Goal: Information Seeking & Learning: Check status

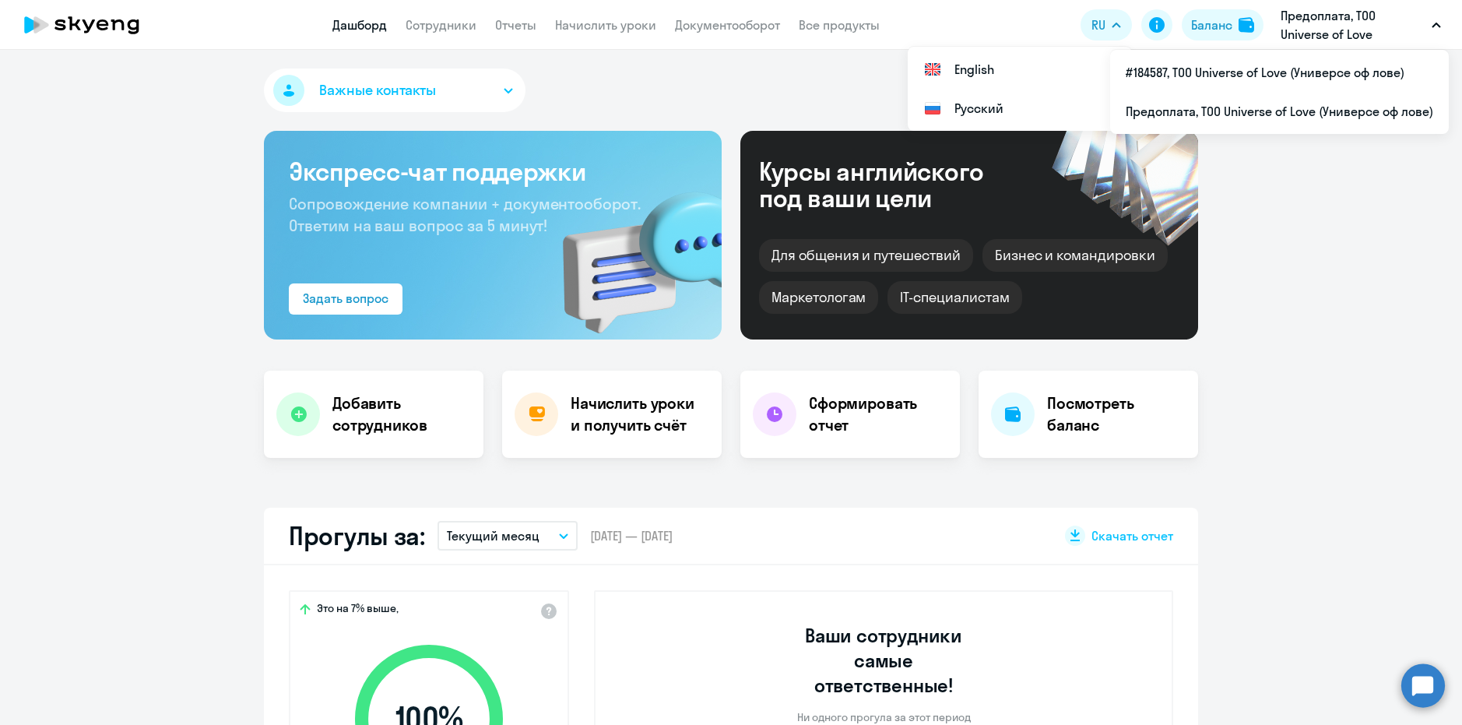
select select "30"
click at [1336, 18] on p "Предоплата, ТОО Universe of Love (Универсе оф лове)" at bounding box center [1352, 24] width 145 height 37
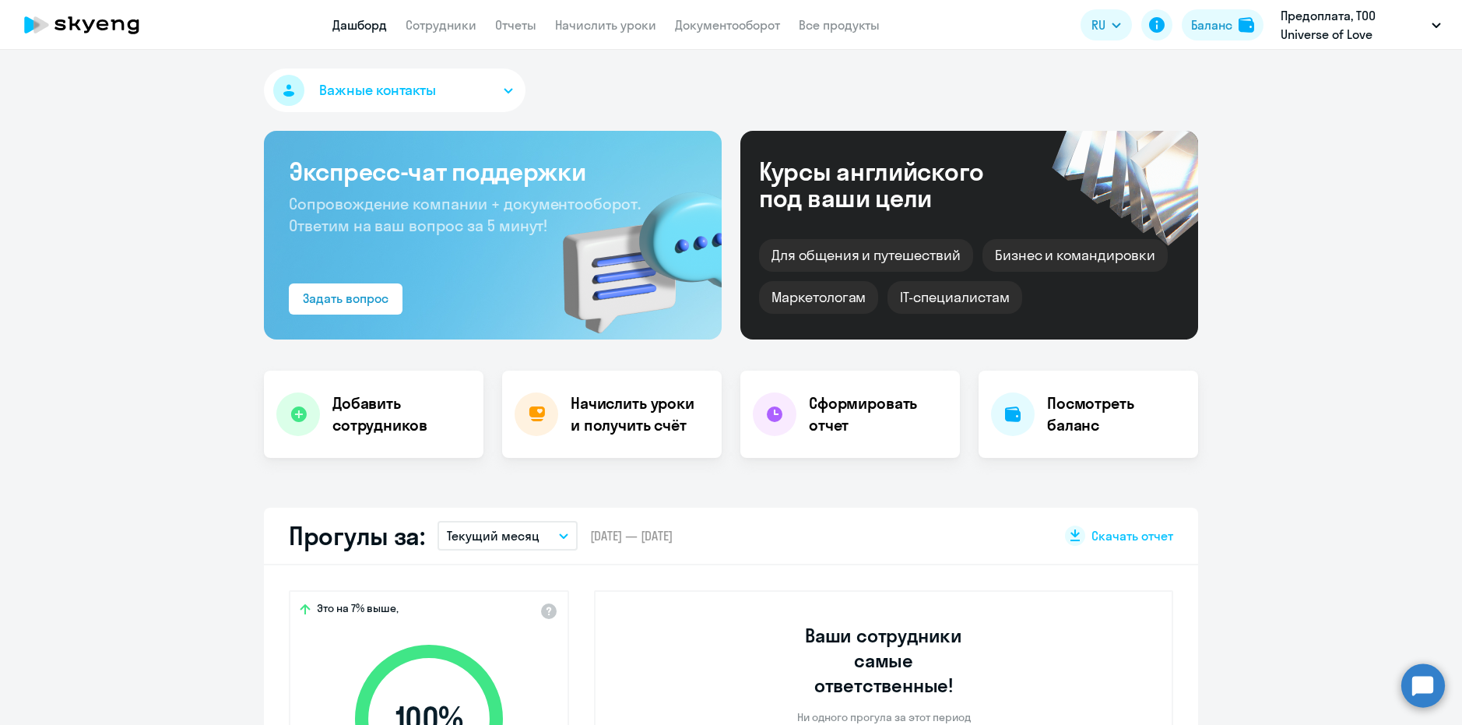
click at [1332, 30] on p "Предоплата, ТОО Universe of Love (Универсе оф лове)" at bounding box center [1352, 24] width 145 height 37
click at [1291, 84] on li "#184587, ТОО Universe of Love (Универсе оф лове)" at bounding box center [1279, 72] width 339 height 39
click at [451, 27] on link "Сотрудники" at bounding box center [441, 25] width 71 height 16
select select "30"
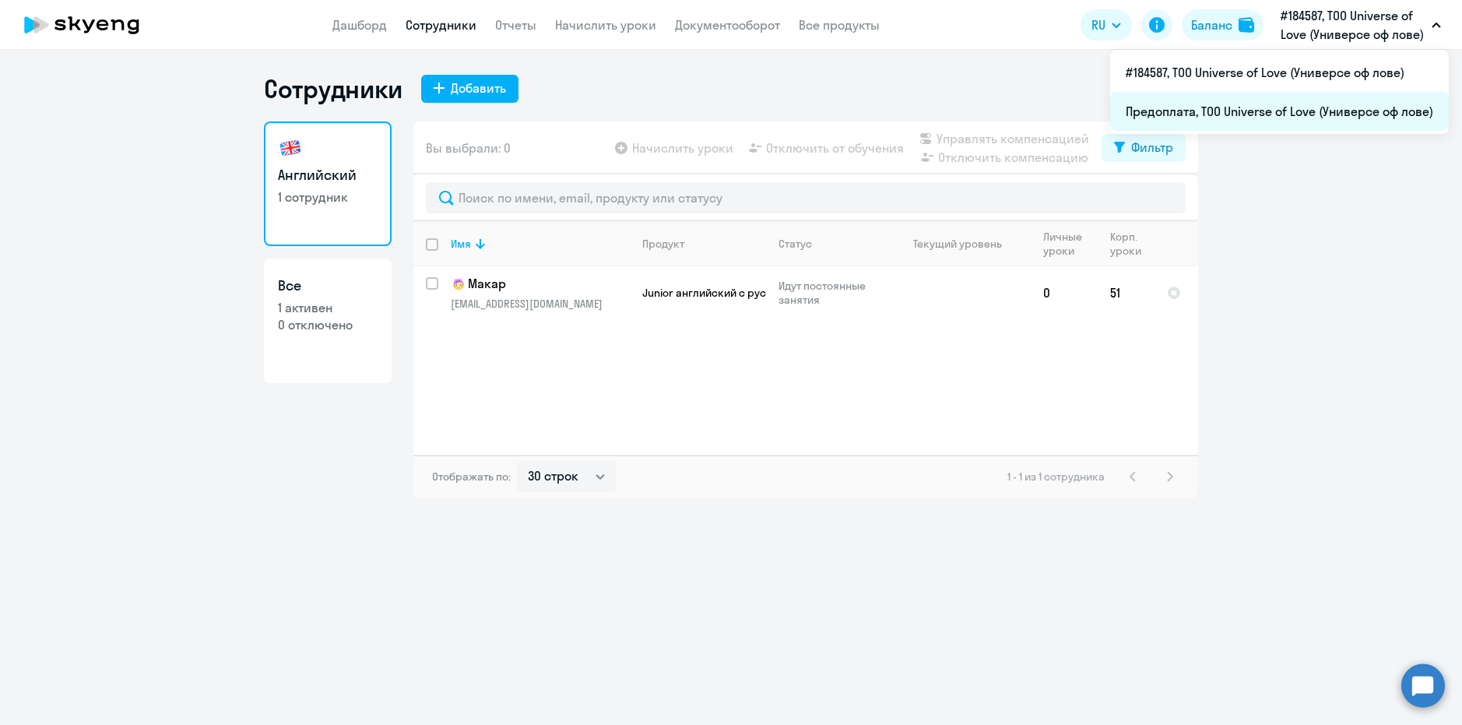
click at [1230, 104] on li "Предоплата, ТОО Universe of Love (Универсе оф лове)" at bounding box center [1279, 111] width 339 height 39
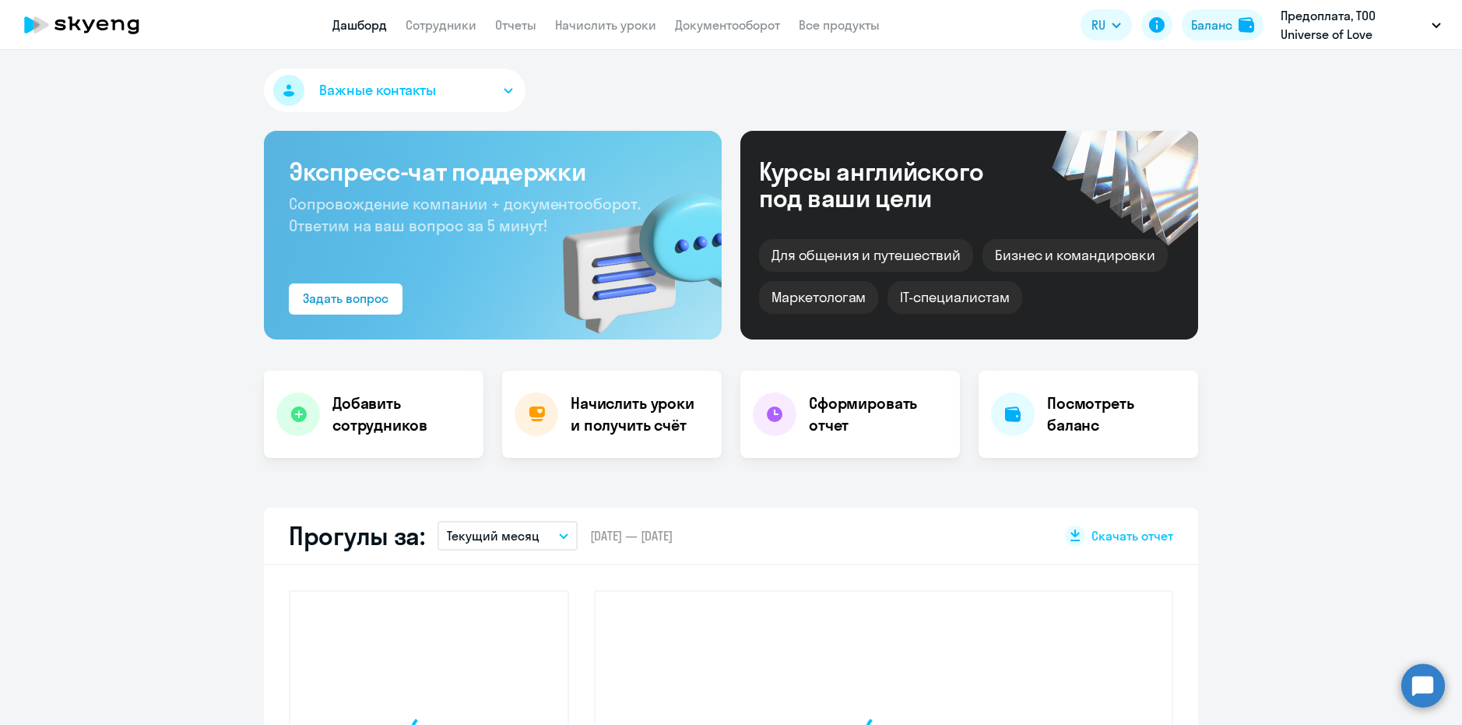
select select "30"
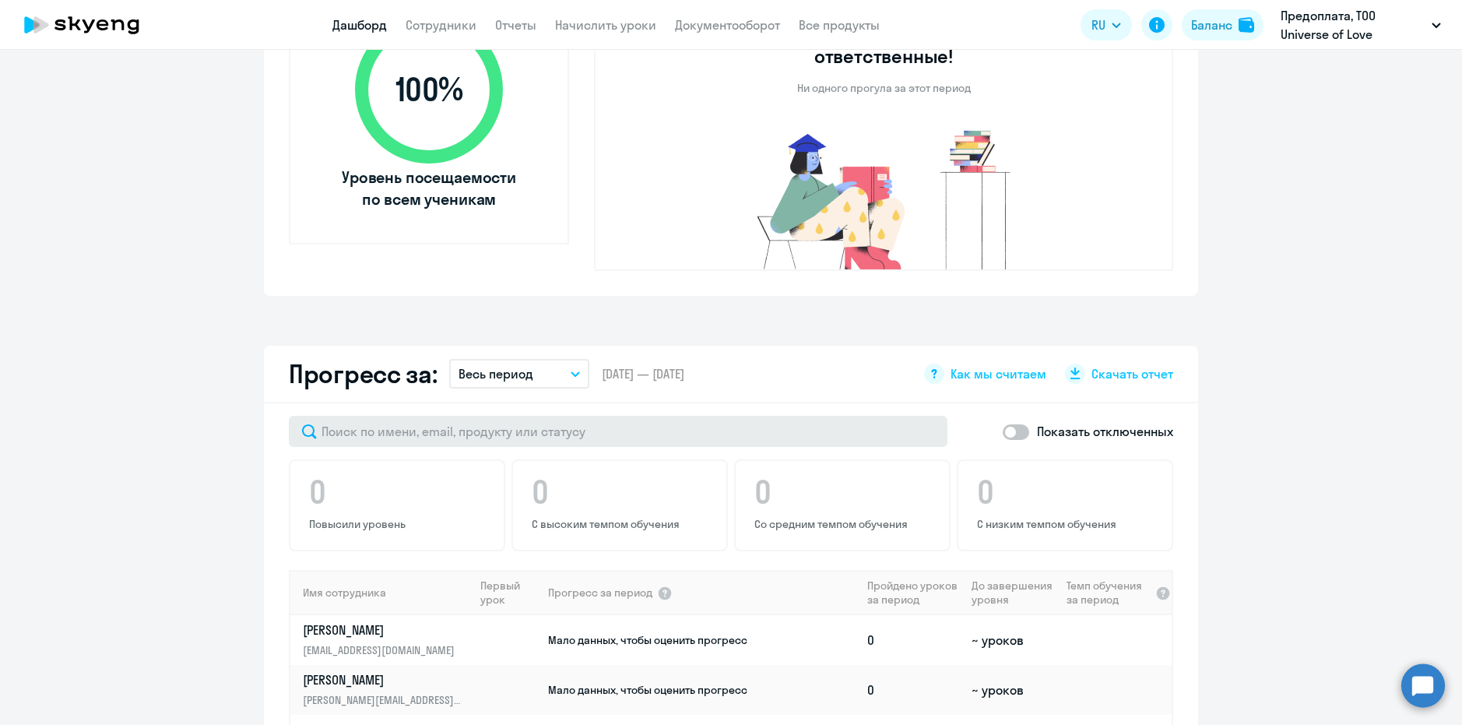
scroll to position [778, 0]
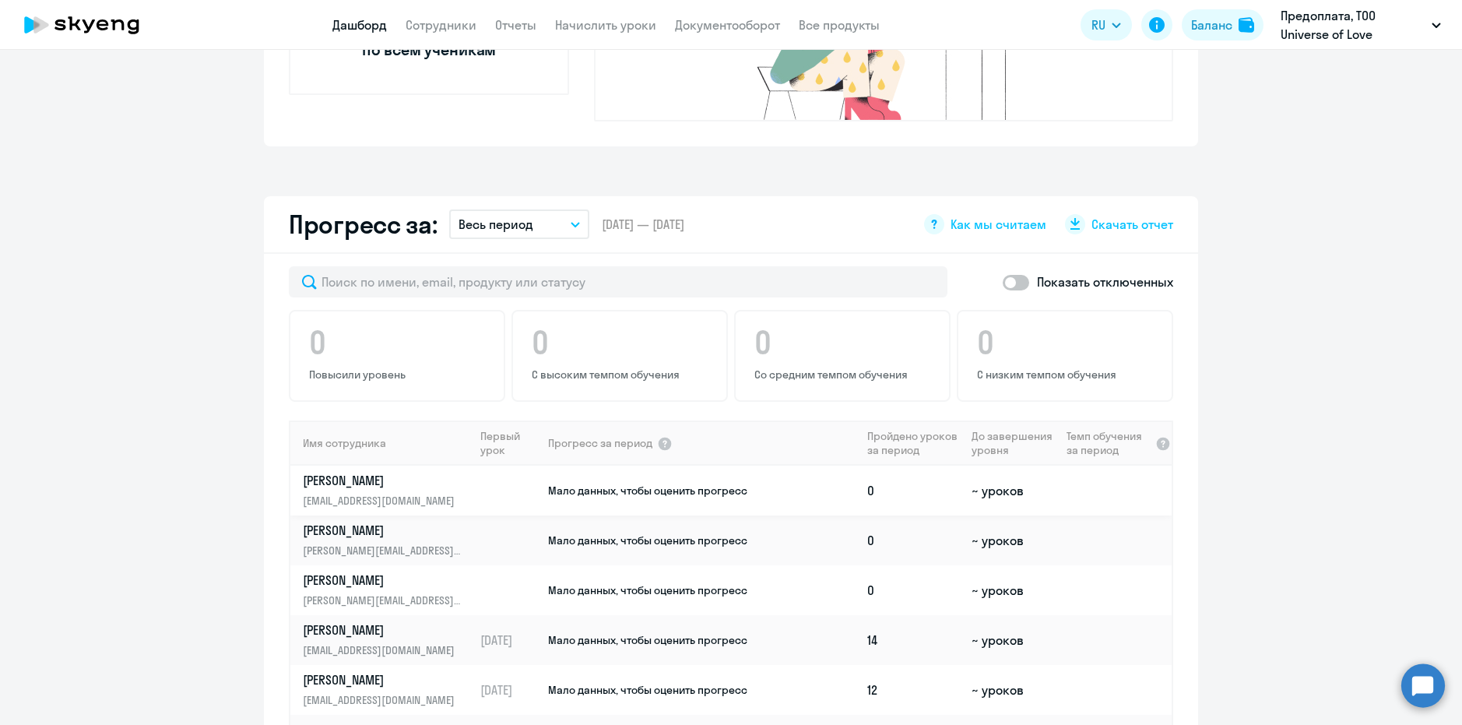
click at [708, 483] on span "Мало данных, чтобы оценить прогресс" at bounding box center [647, 490] width 199 height 14
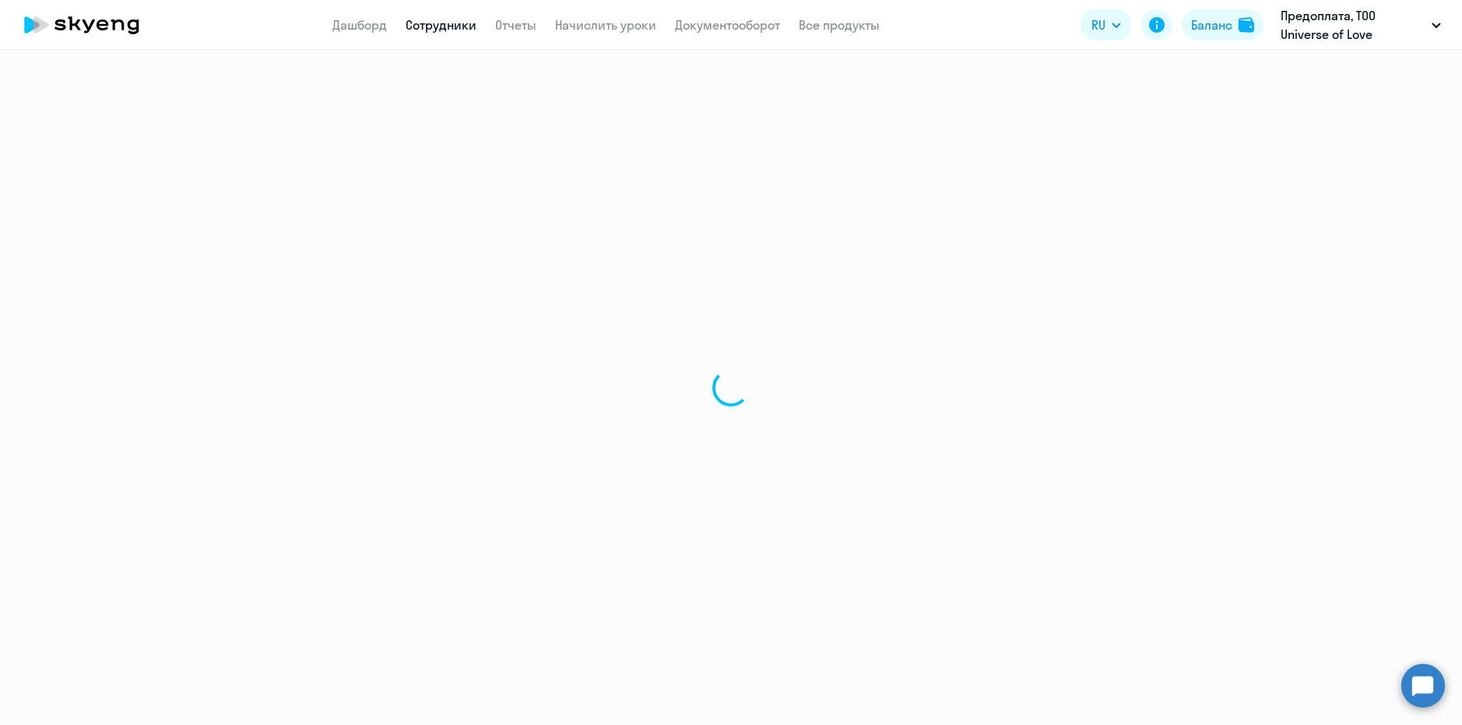
select select "english"
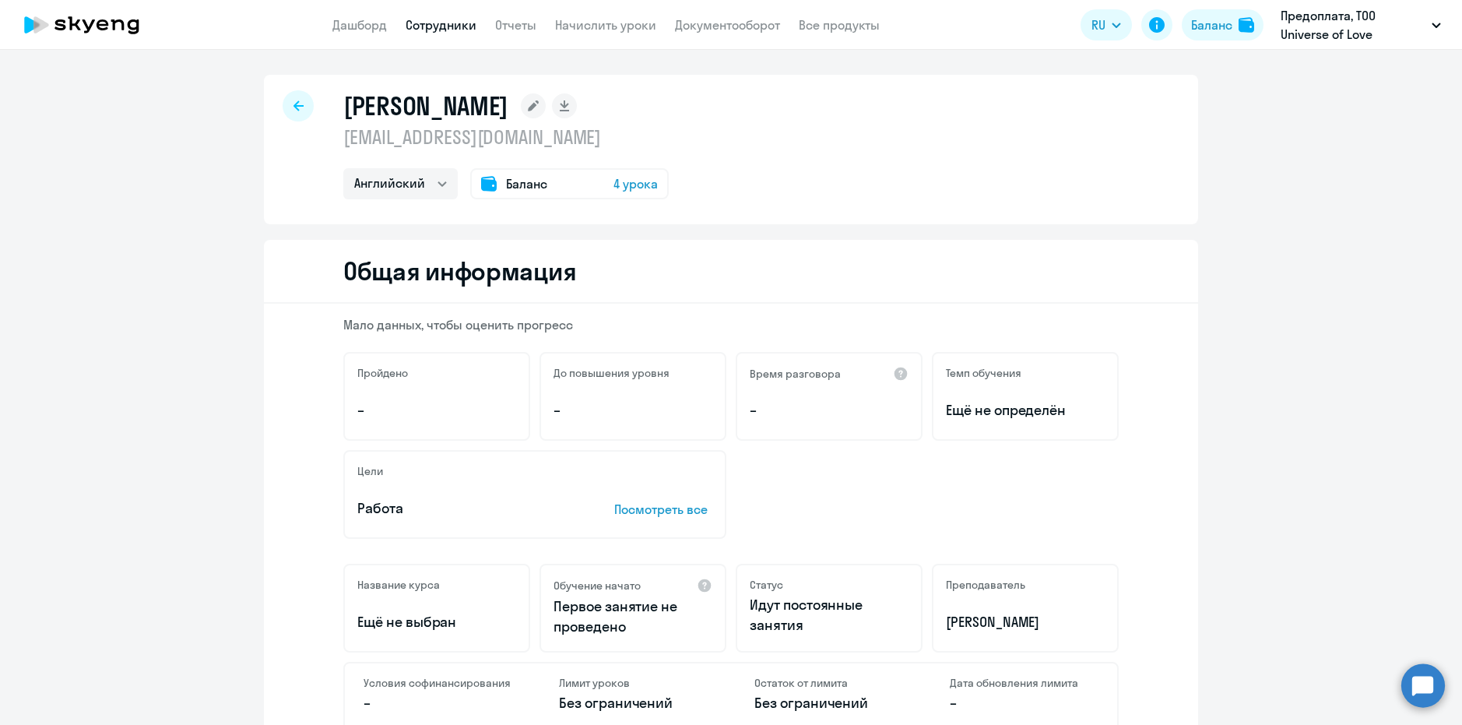
click at [286, 100] on div at bounding box center [298, 105] width 31 height 31
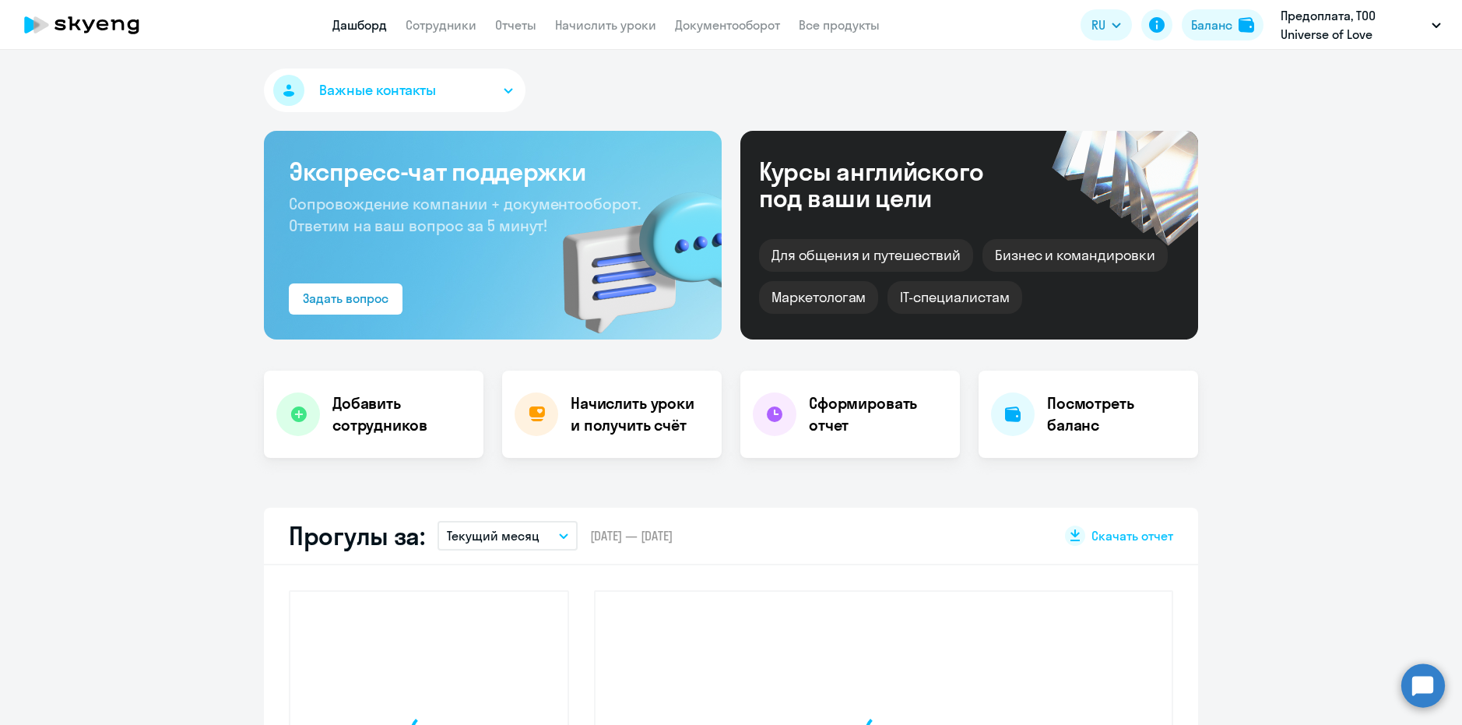
select select "30"
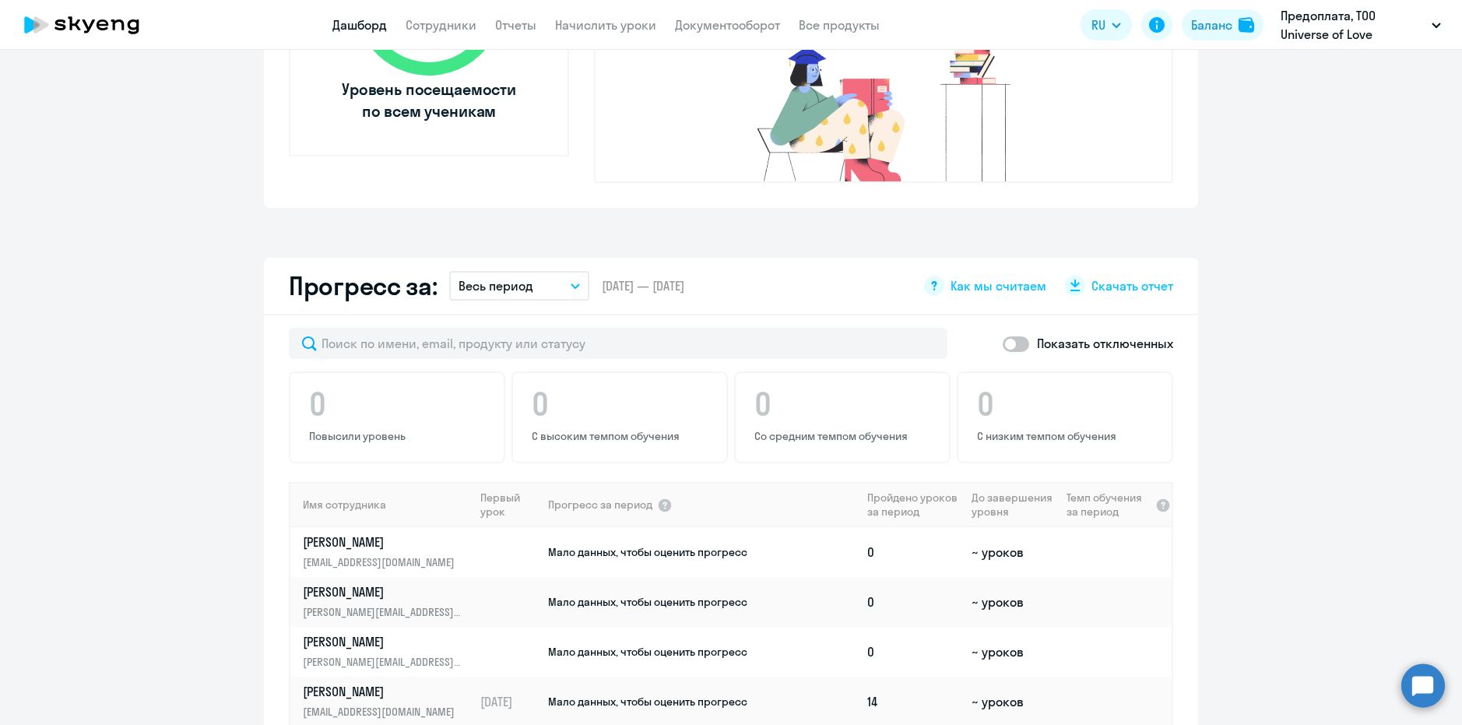
scroll to position [856, 0]
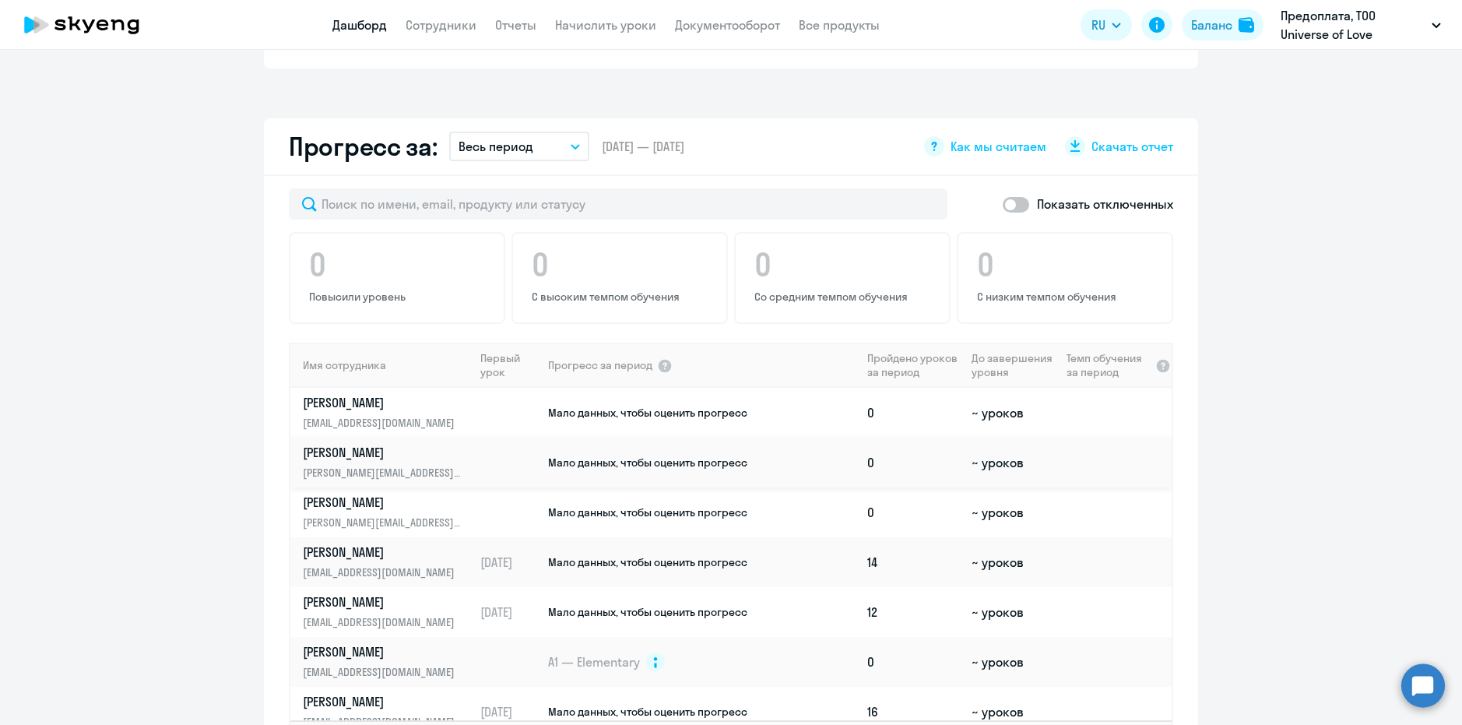
click at [505, 437] on td at bounding box center [510, 462] width 72 height 50
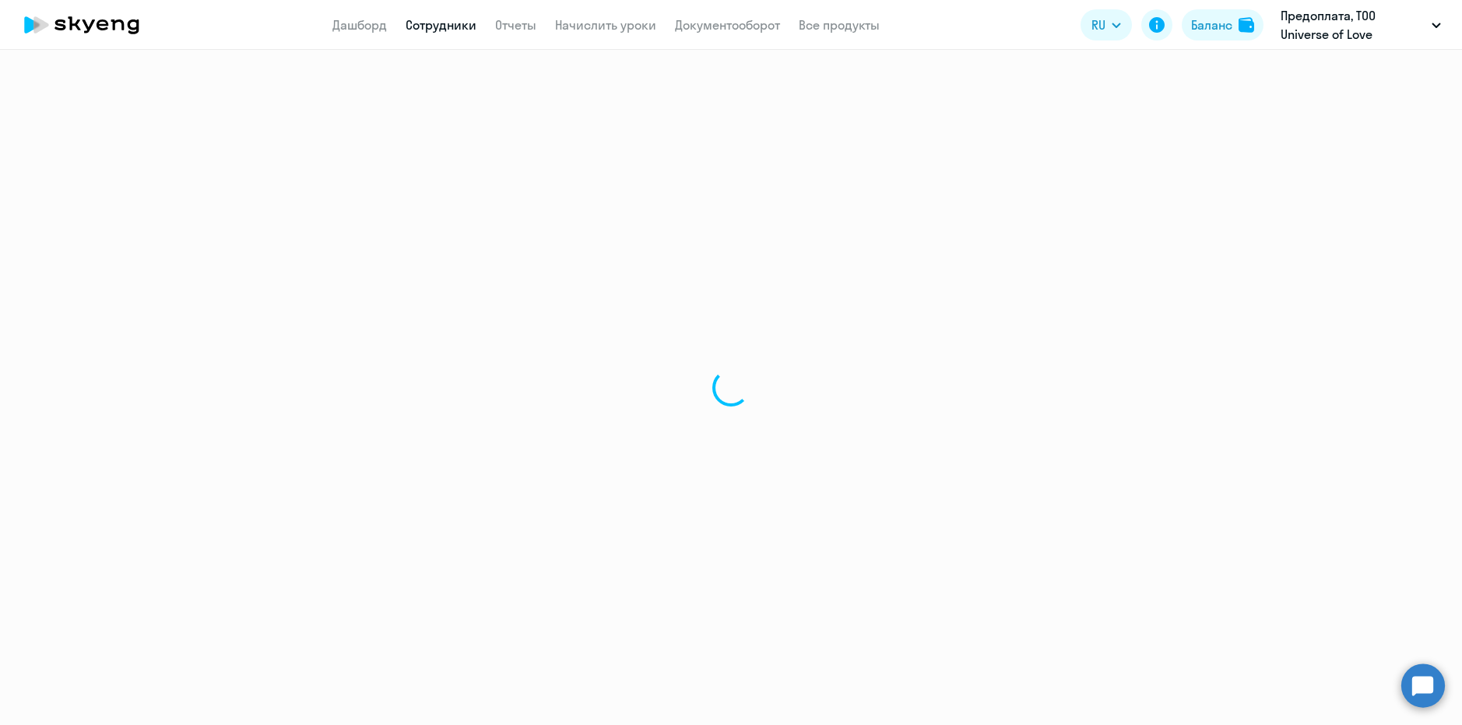
select select "english"
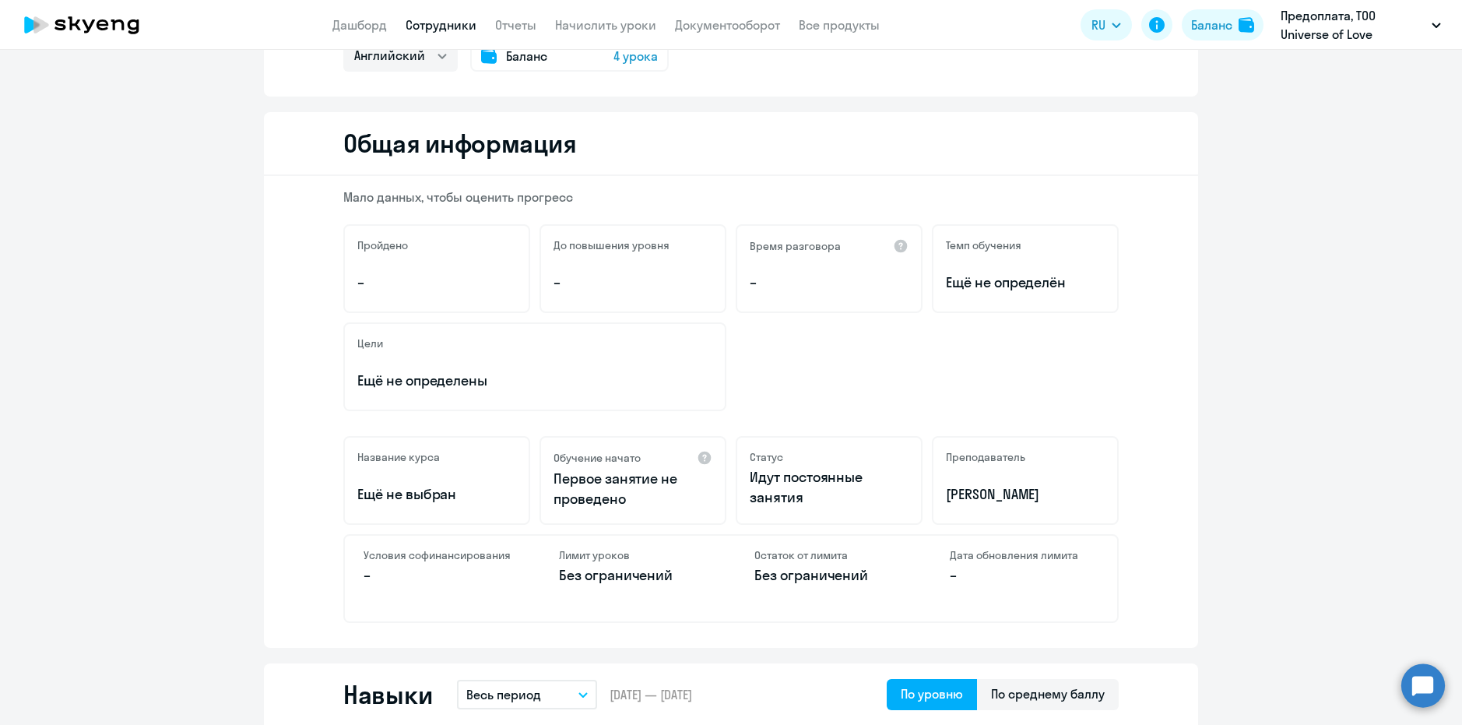
scroll to position [78, 0]
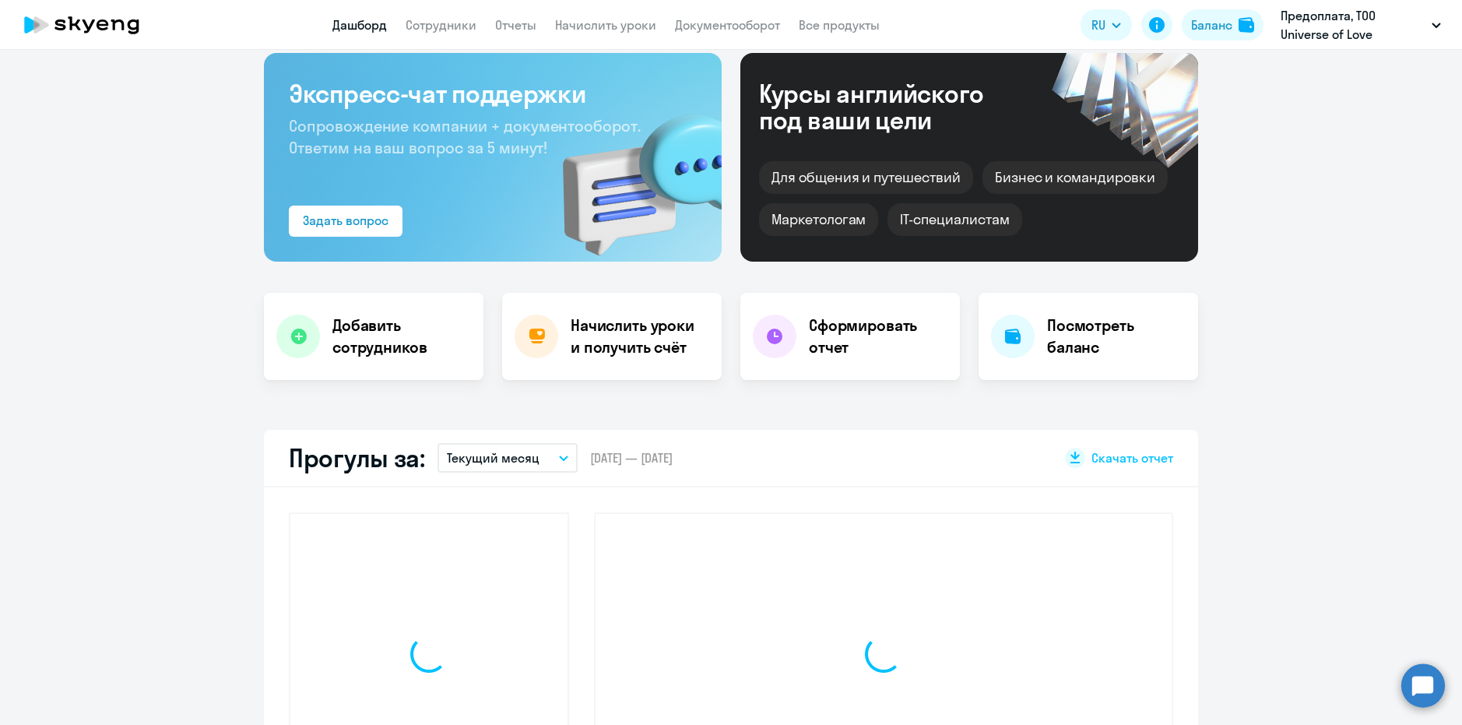
scroll to position [187, 0]
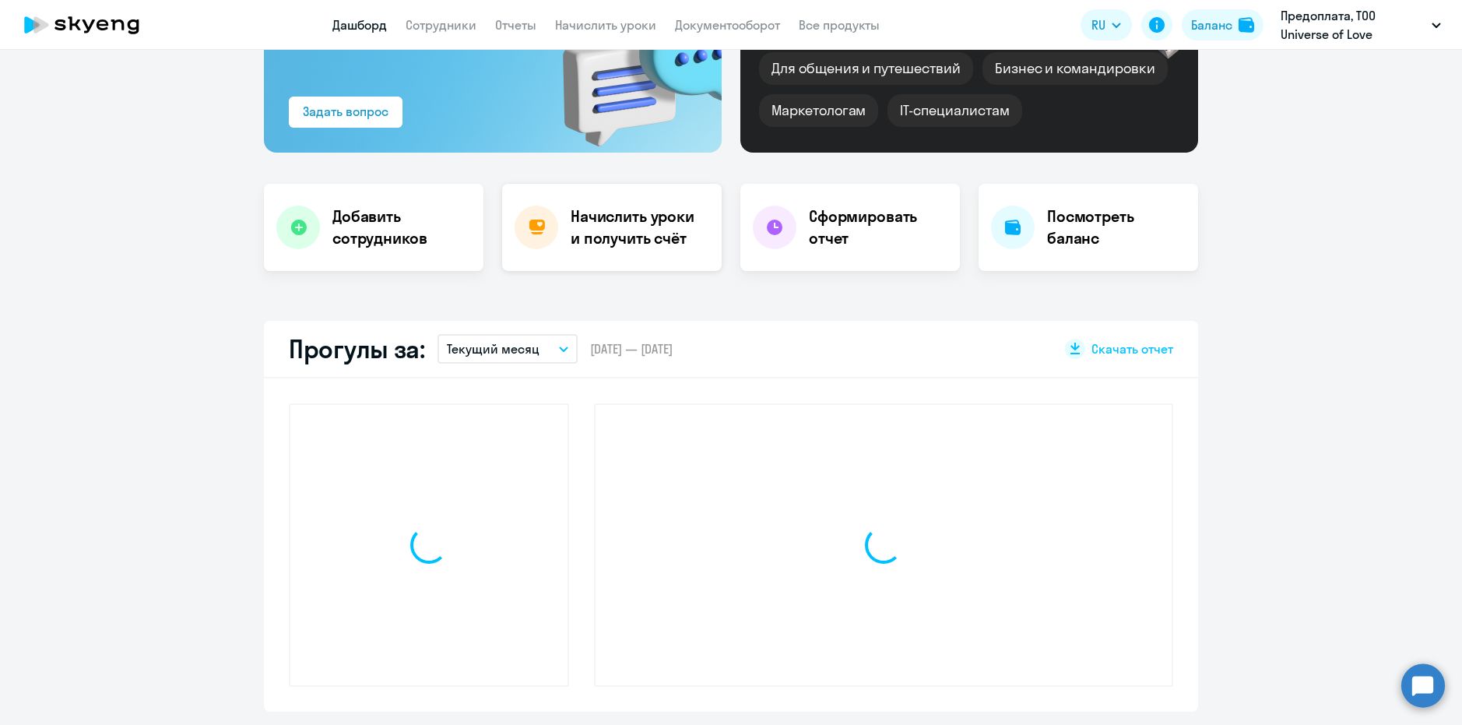
select select "30"
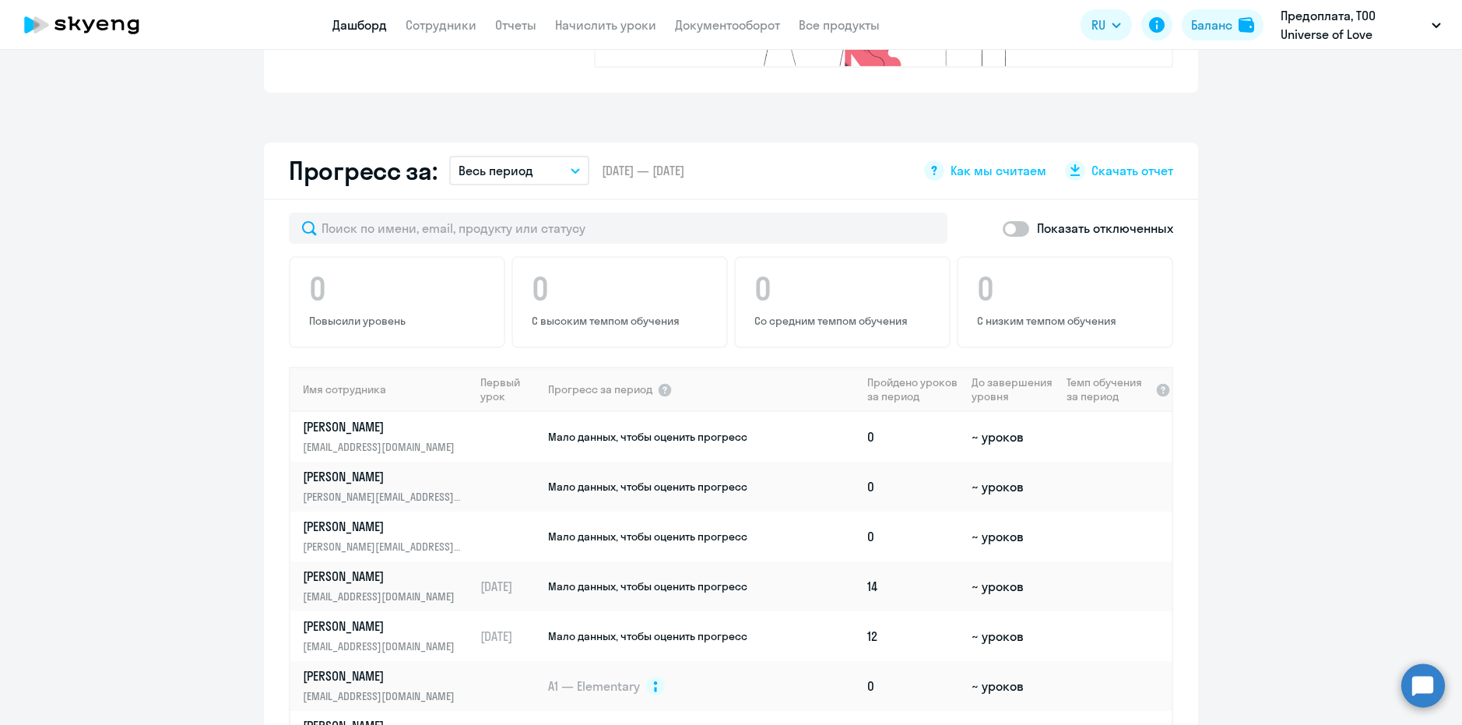
scroll to position [1043, 0]
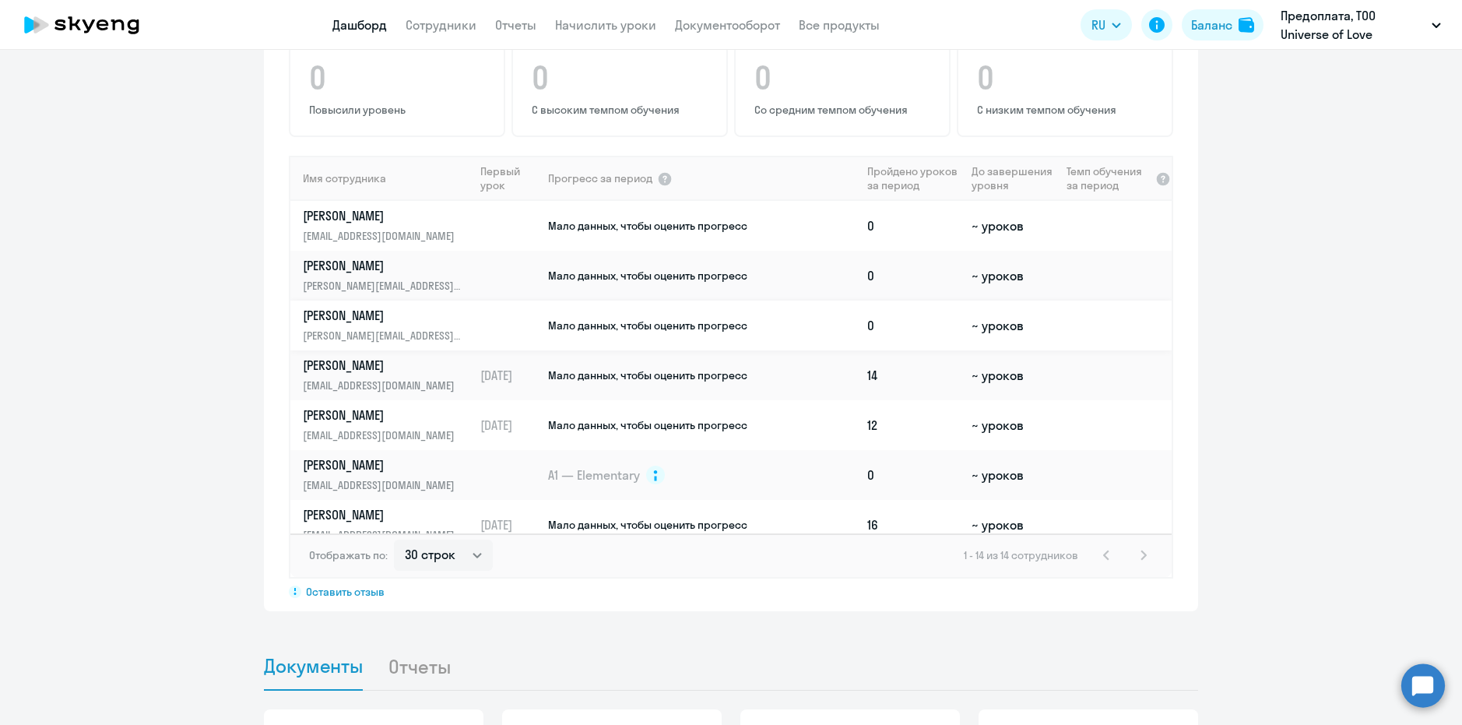
click at [438, 307] on p "[PERSON_NAME]" at bounding box center [383, 315] width 160 height 17
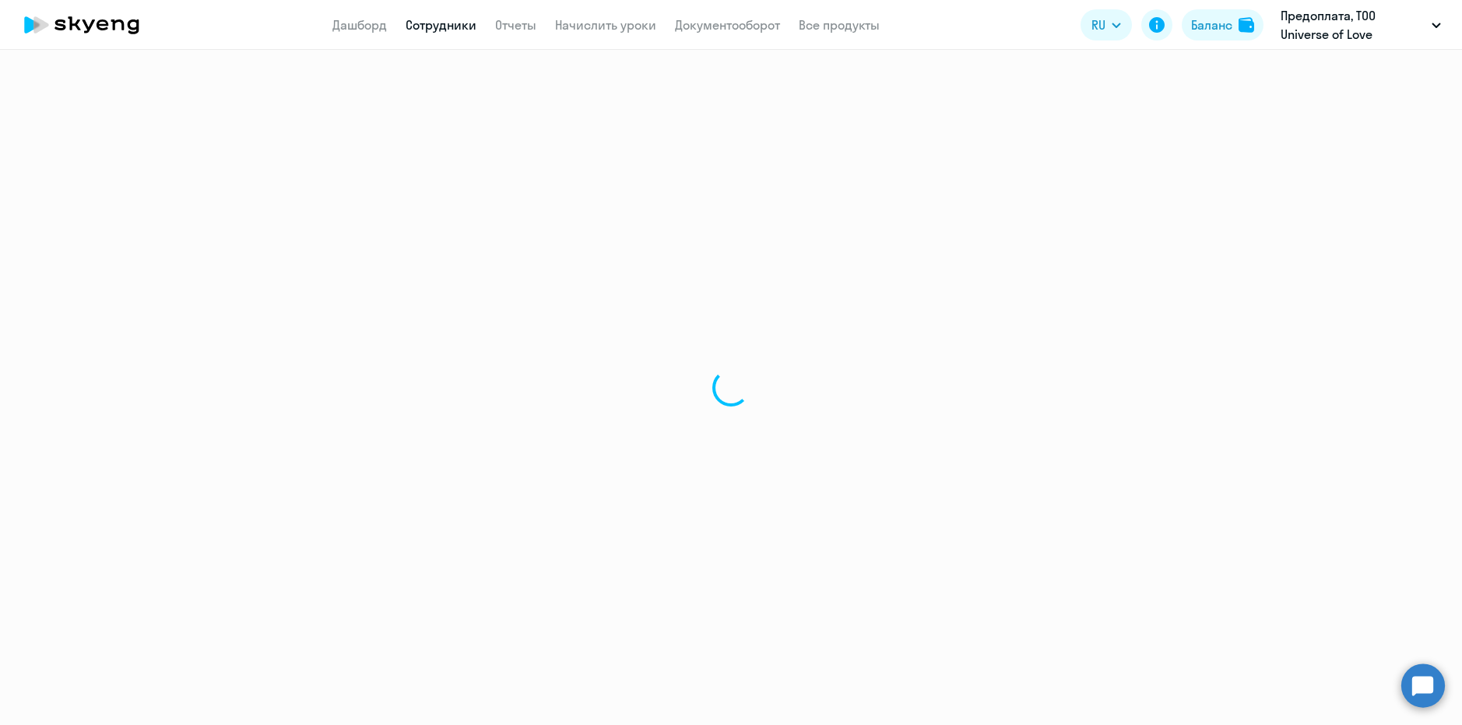
select select "english"
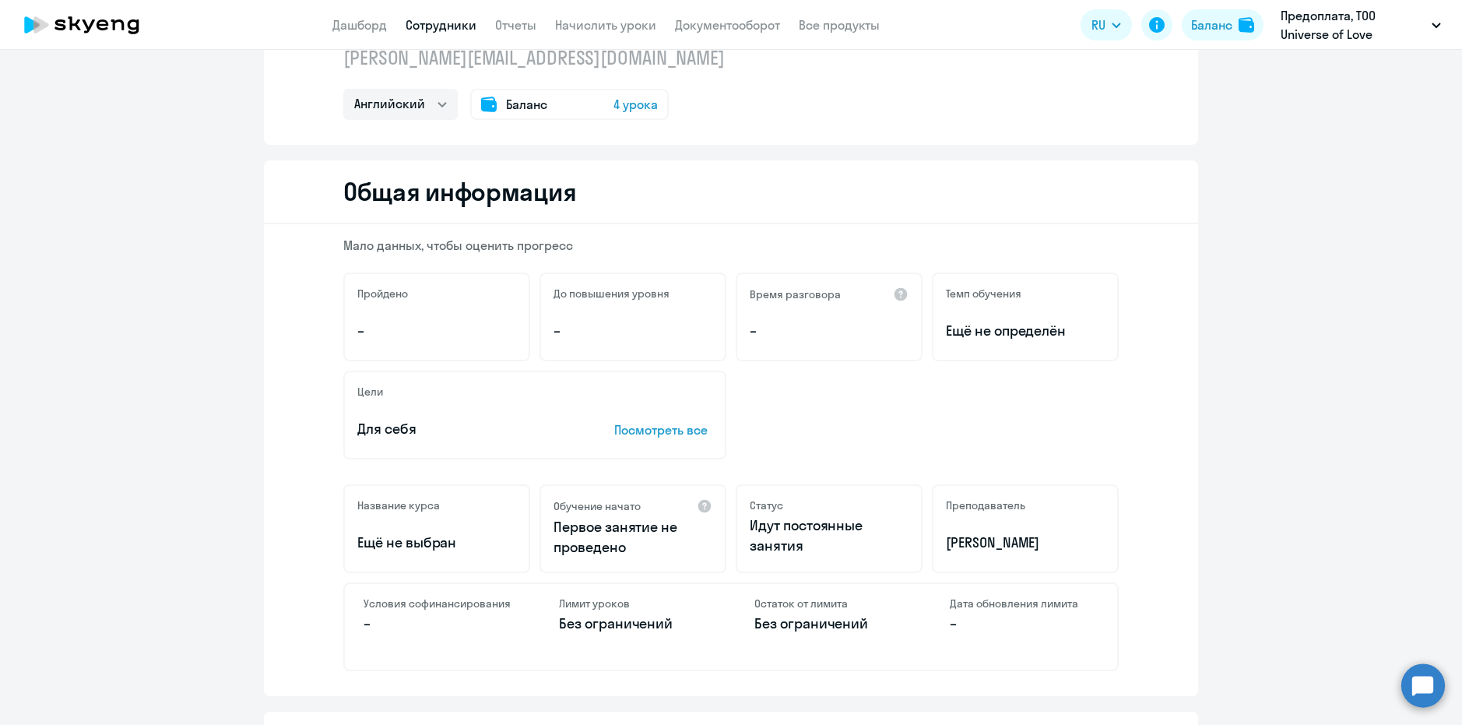
scroll to position [78, 0]
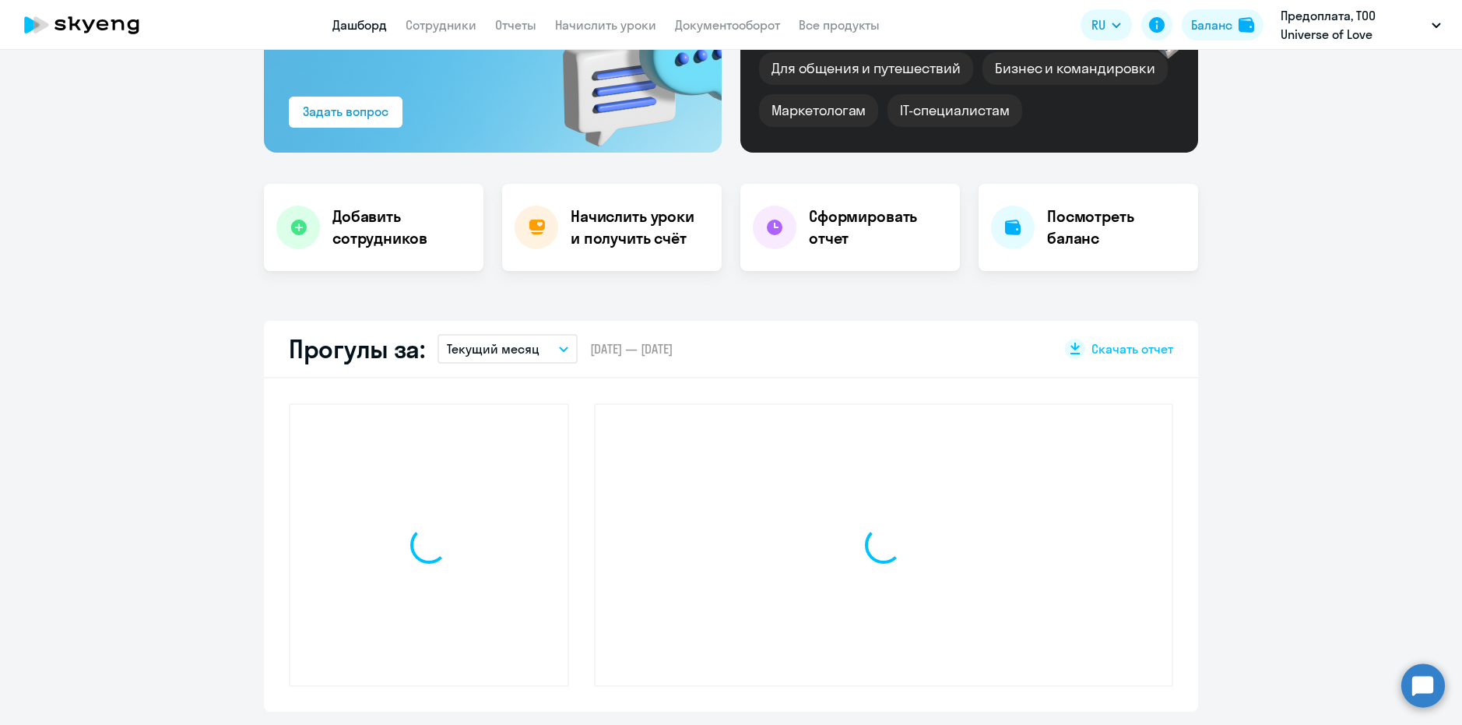
select select "30"
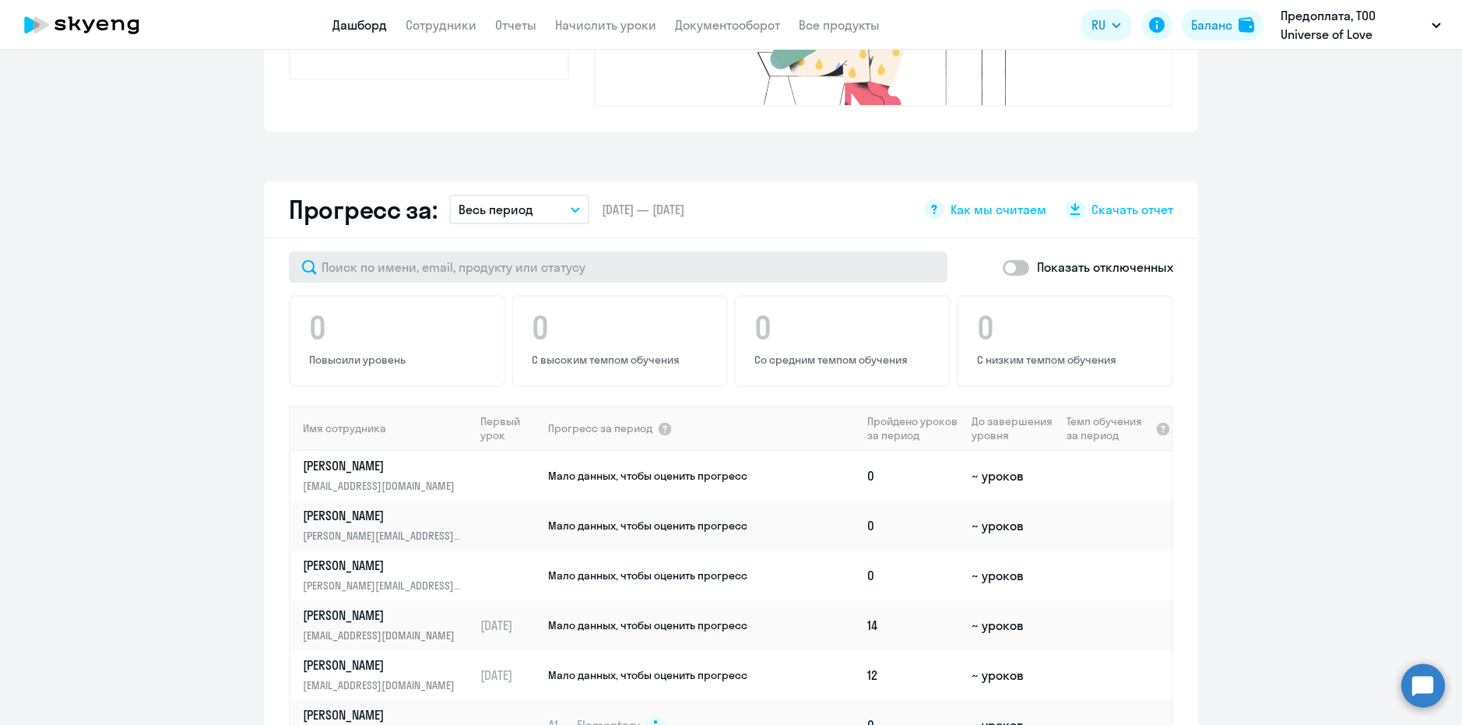
scroll to position [887, 0]
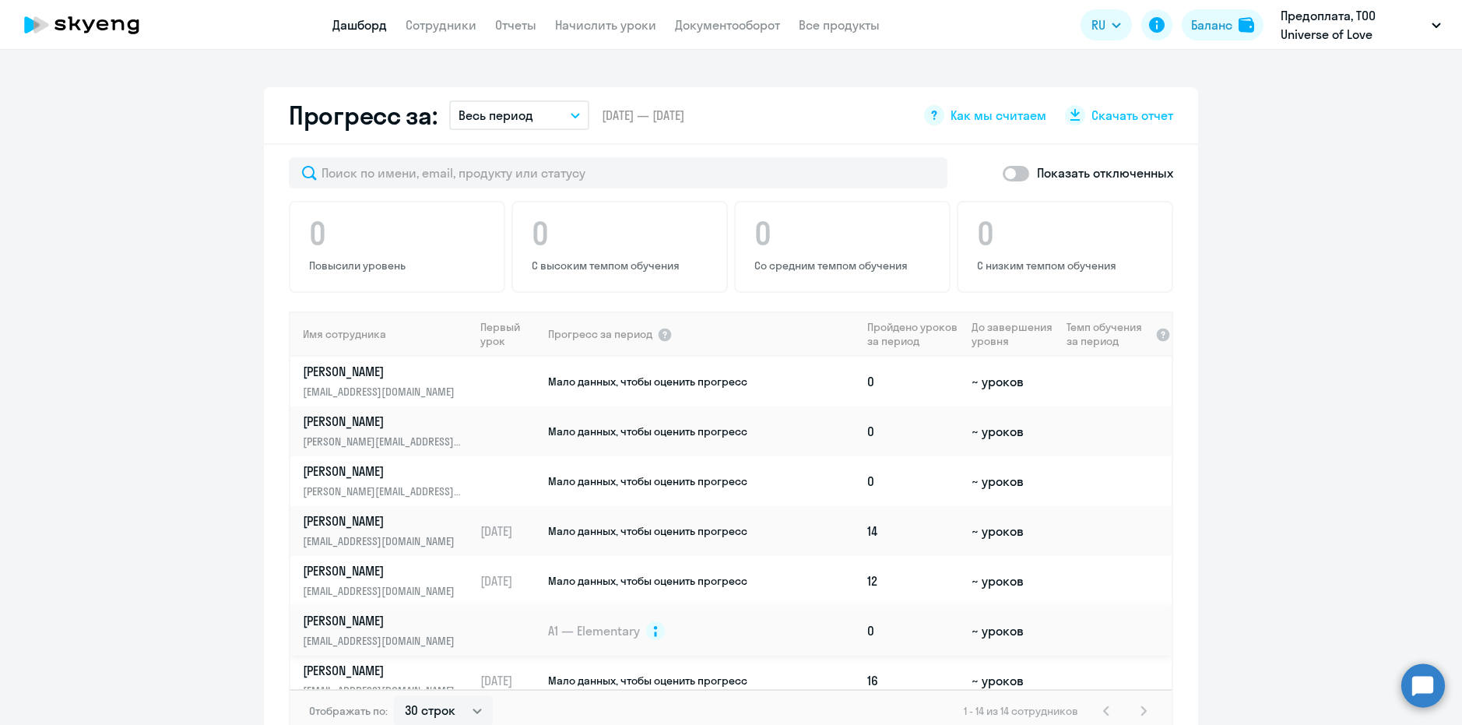
click at [516, 606] on td at bounding box center [510, 631] width 72 height 50
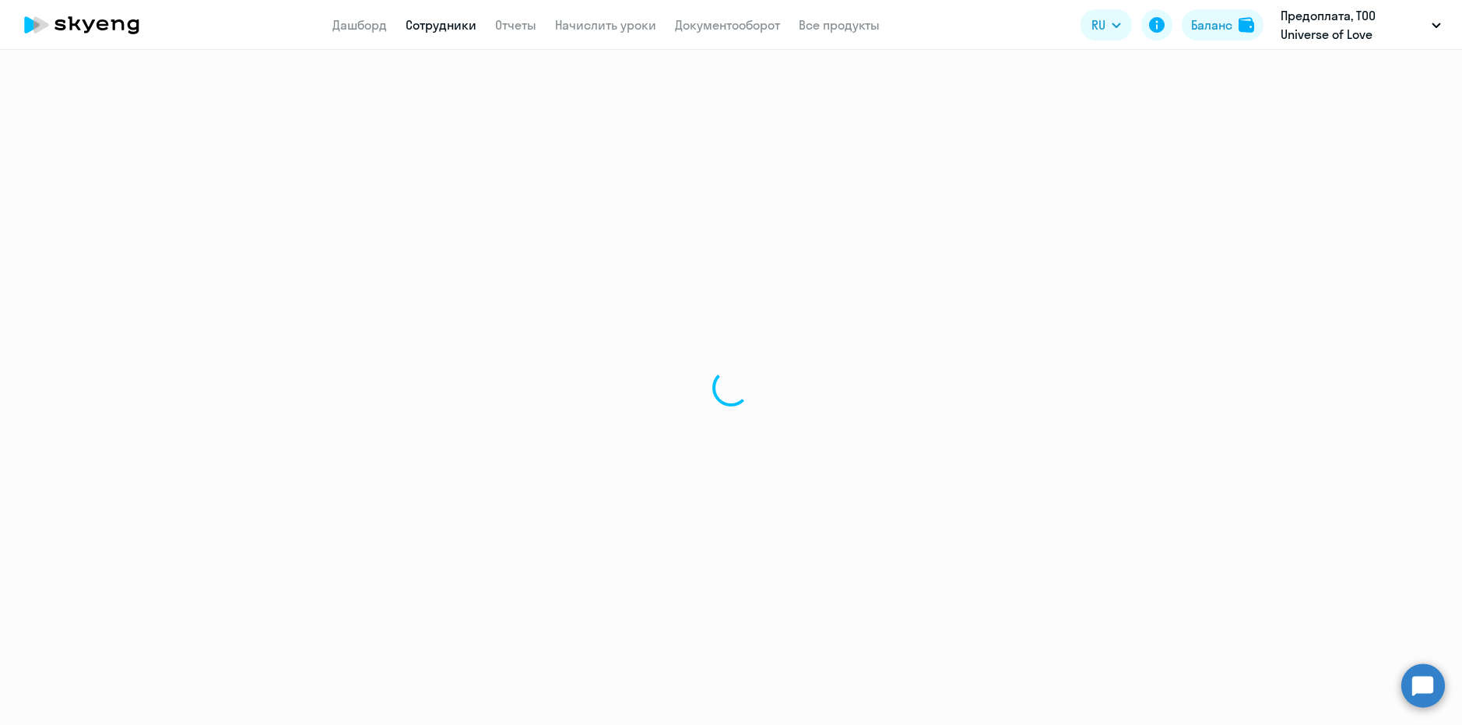
select select "english"
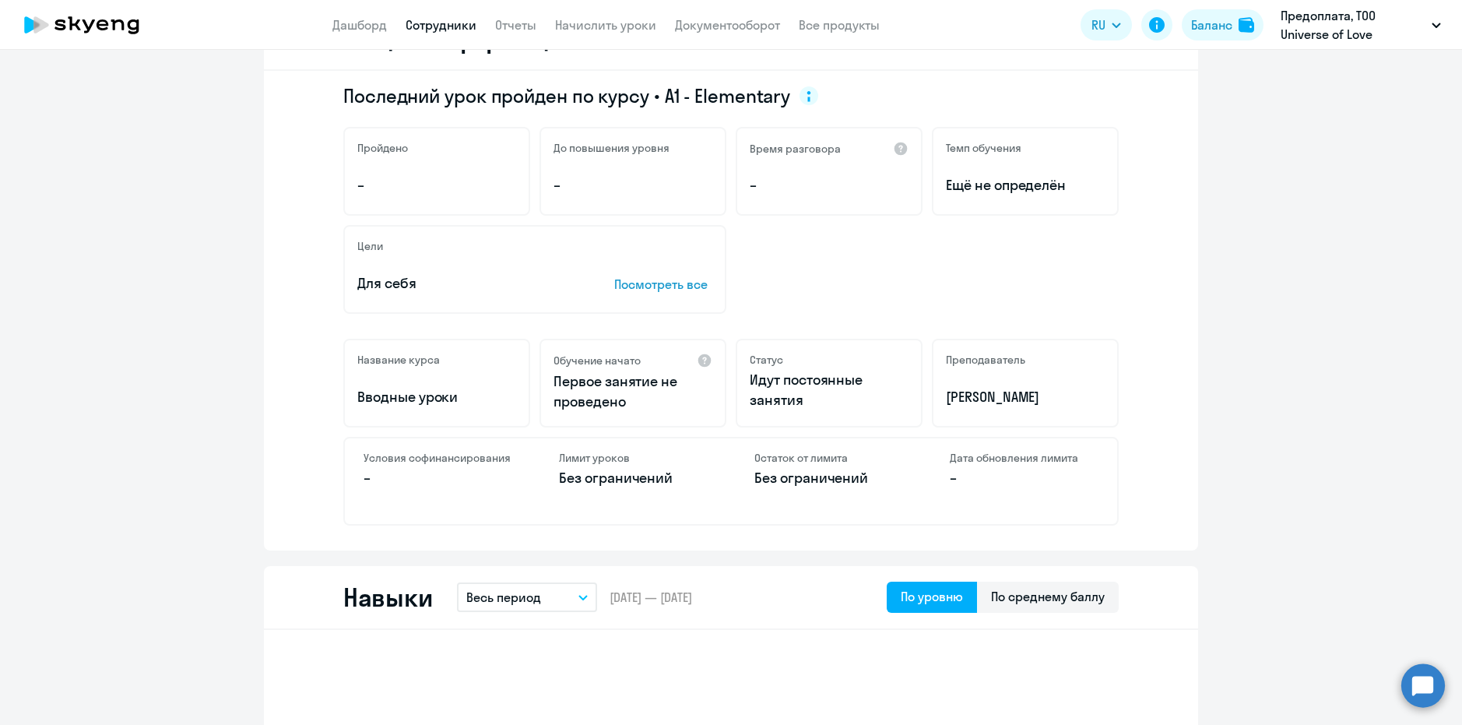
scroll to position [234, 0]
click at [689, 288] on p "Посмотреть все" at bounding box center [663, 283] width 98 height 19
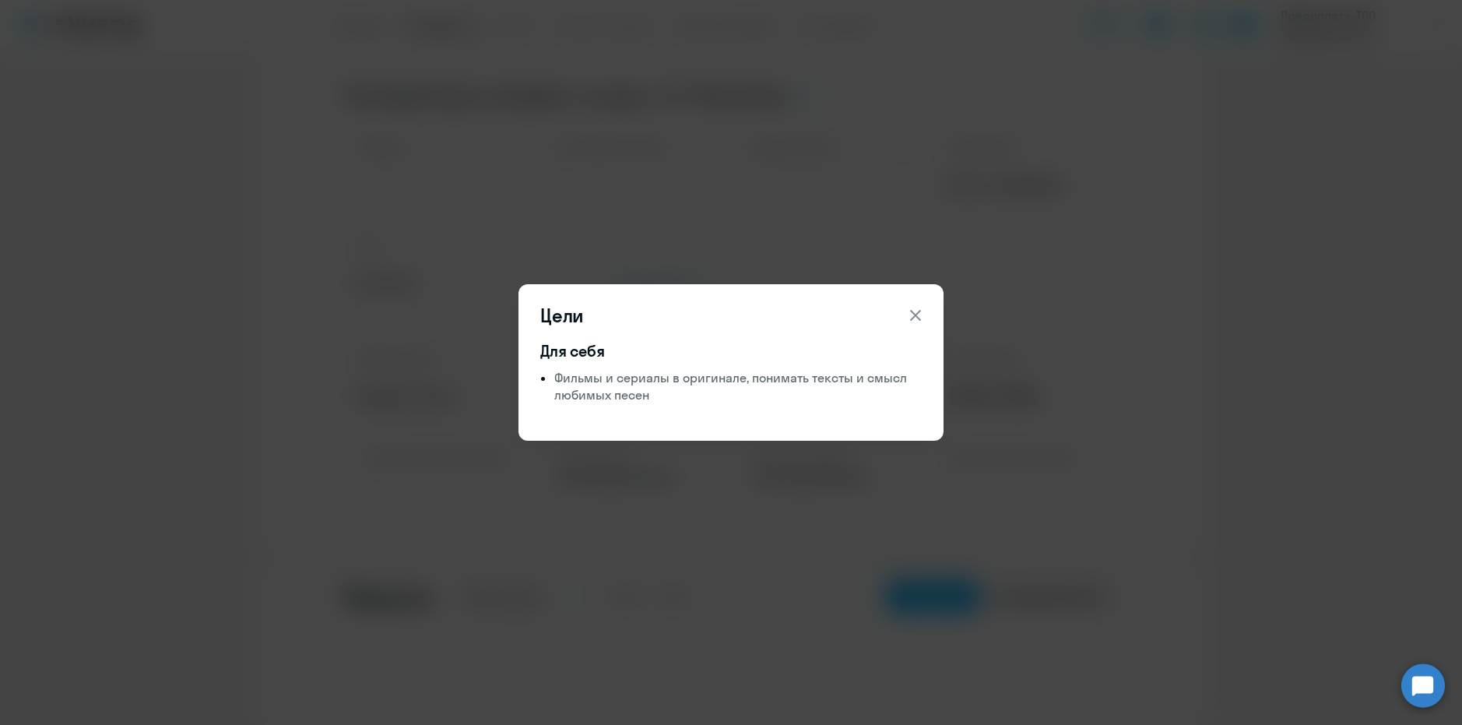
click at [918, 313] on icon at bounding box center [915, 315] width 11 height 11
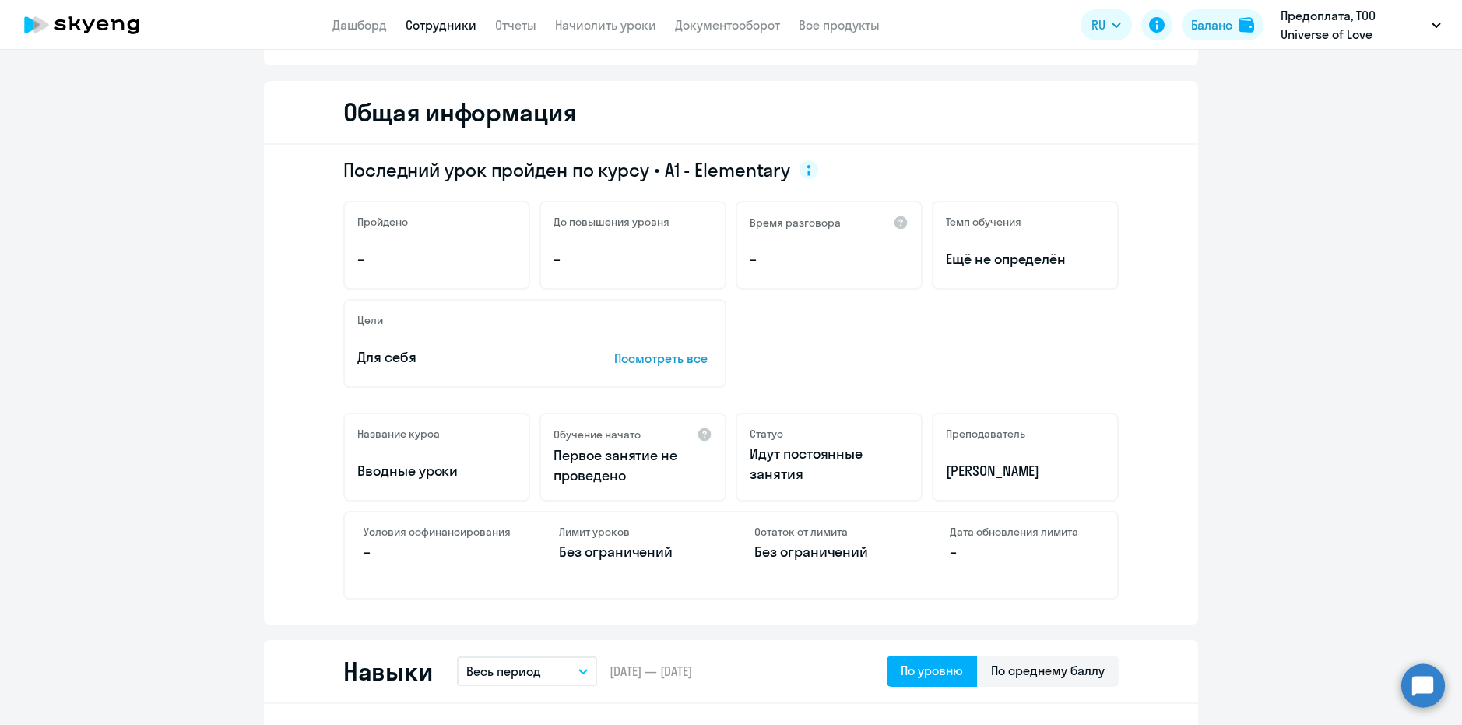
scroll to position [0, 0]
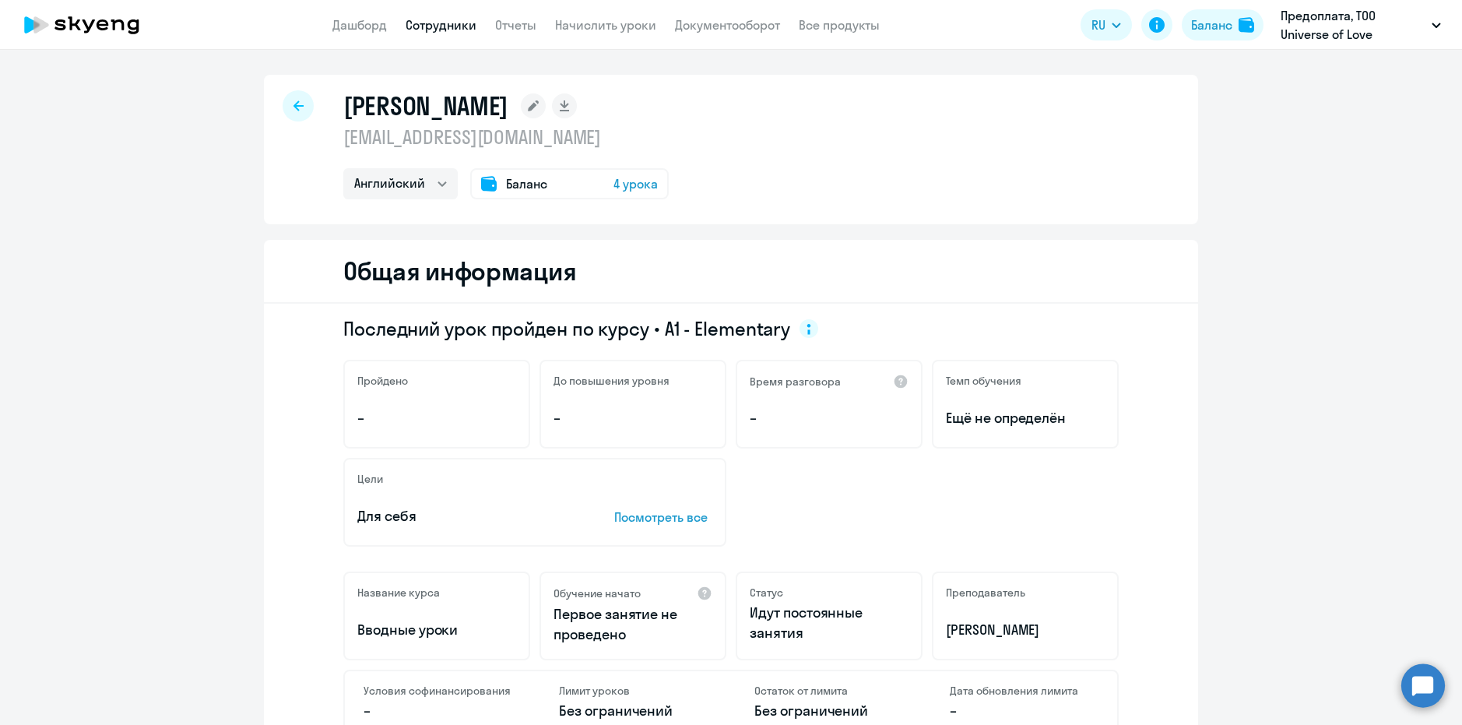
click at [539, 102] on icon at bounding box center [533, 105] width 11 height 11
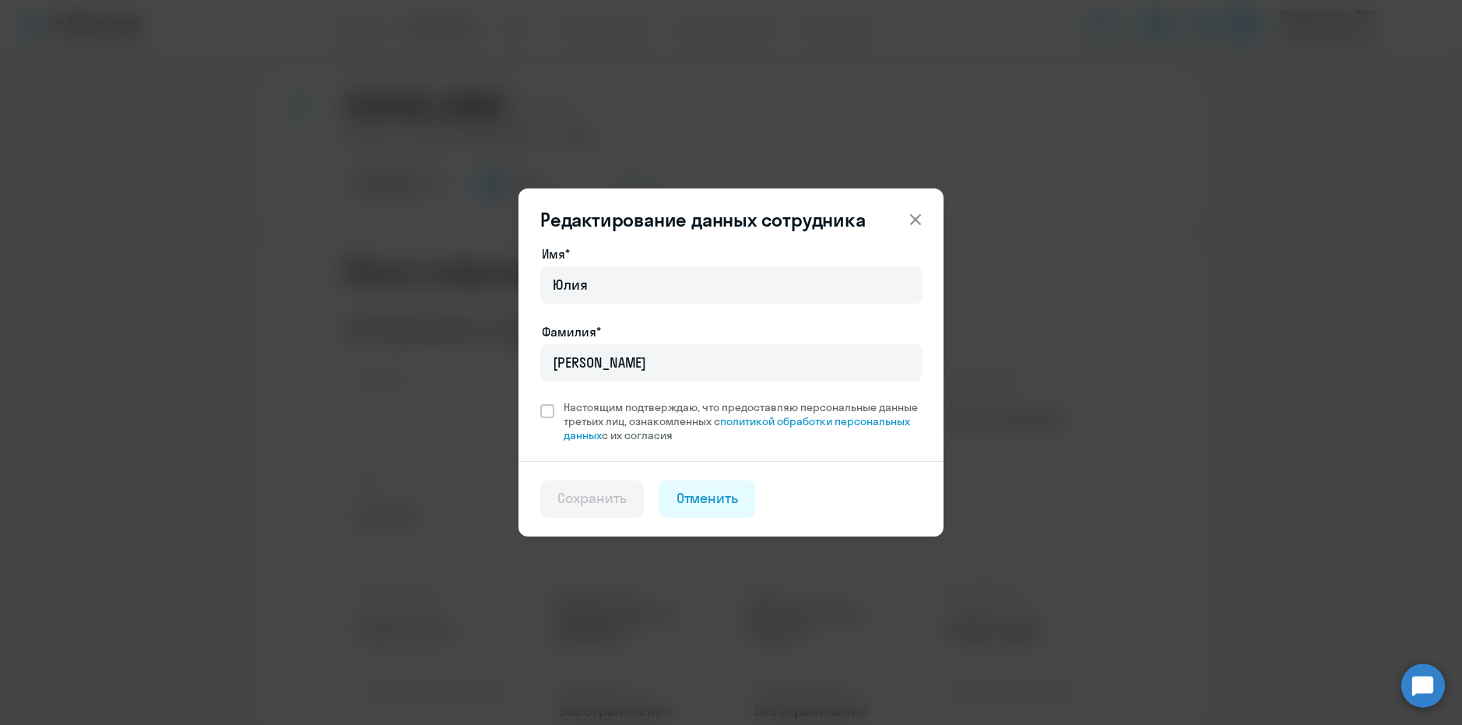
click at [917, 216] on icon at bounding box center [915, 219] width 19 height 19
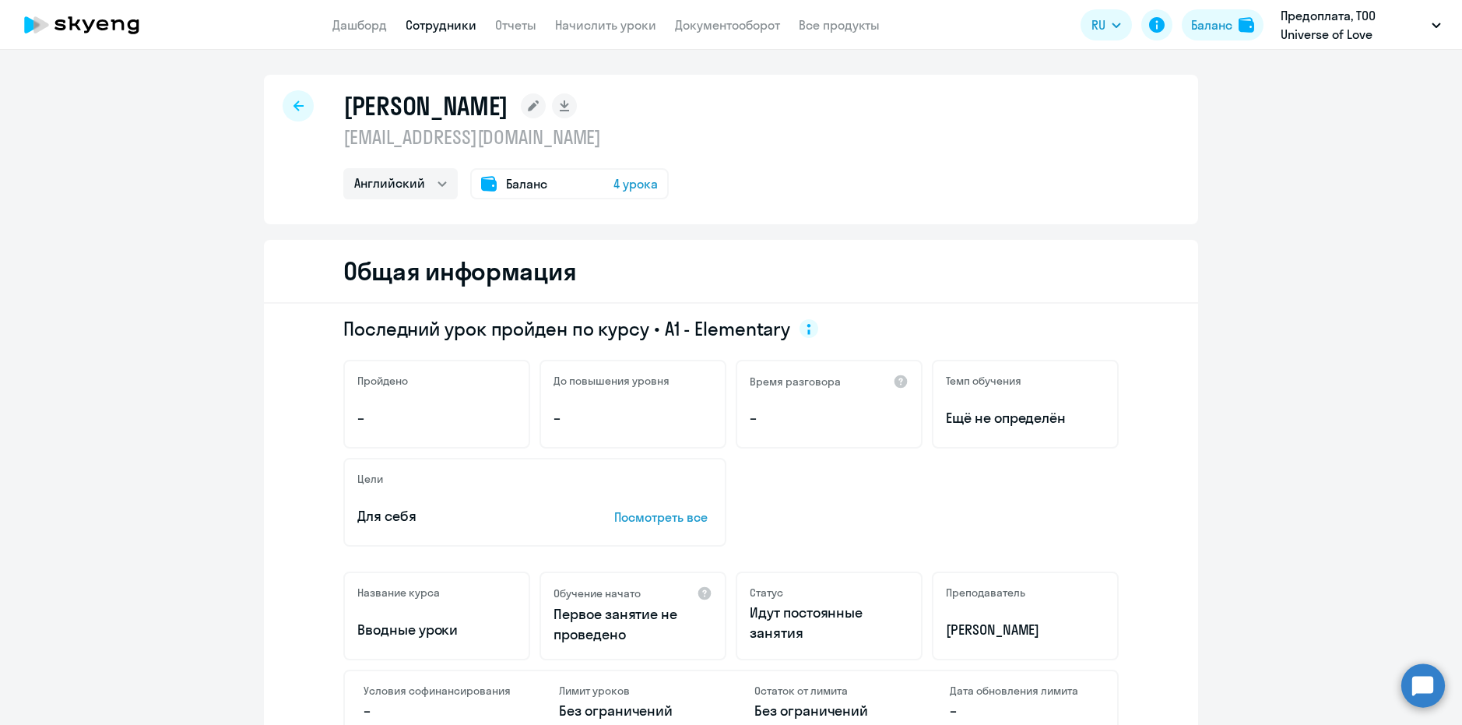
click at [286, 118] on div at bounding box center [298, 105] width 31 height 31
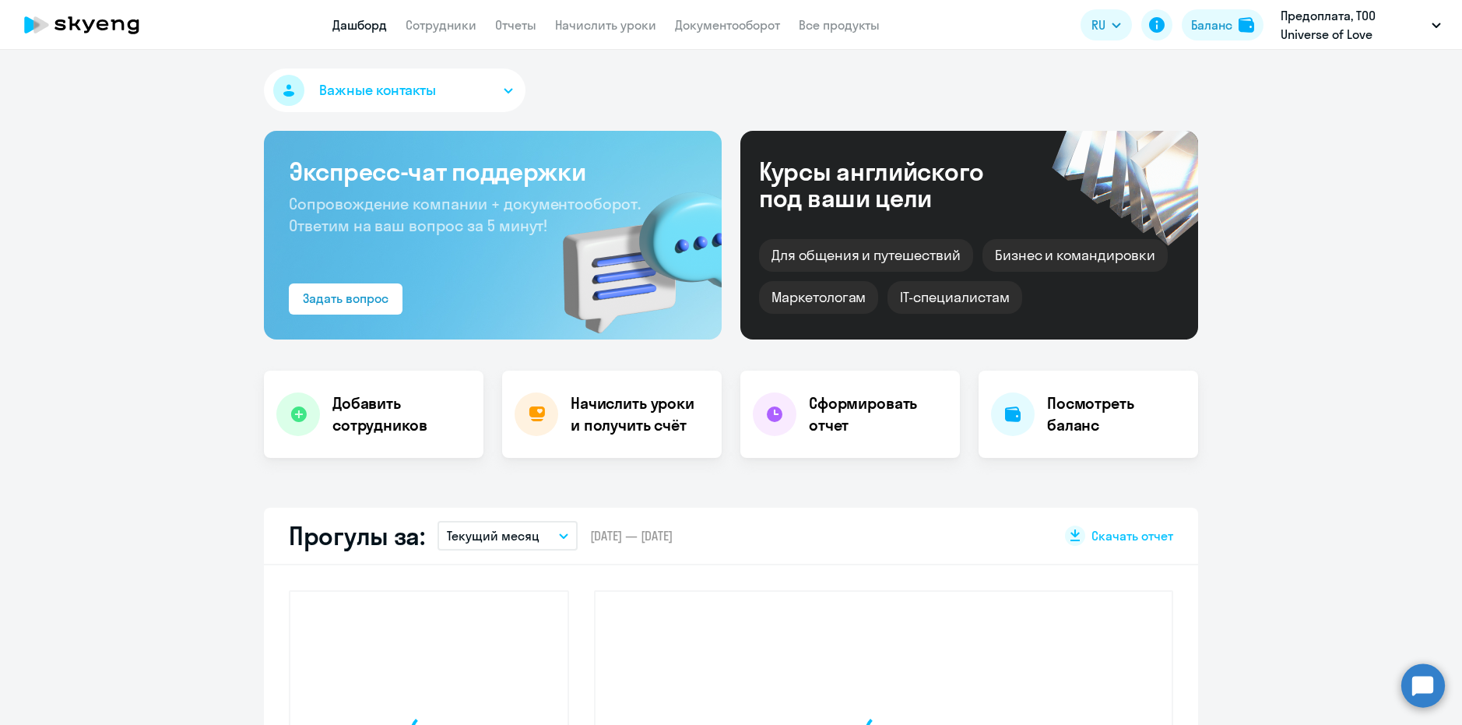
select select "30"
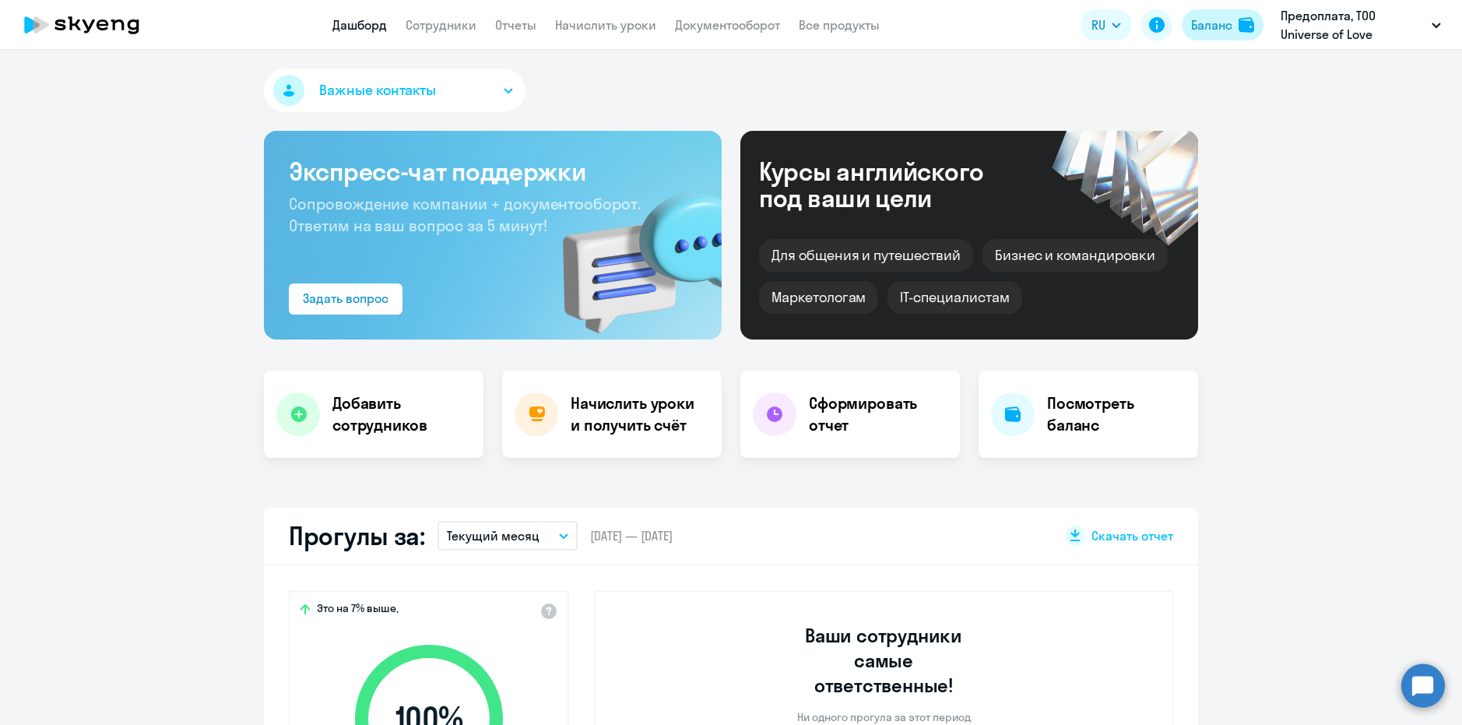
click at [1193, 9] on button "Баланс" at bounding box center [1223, 24] width 82 height 31
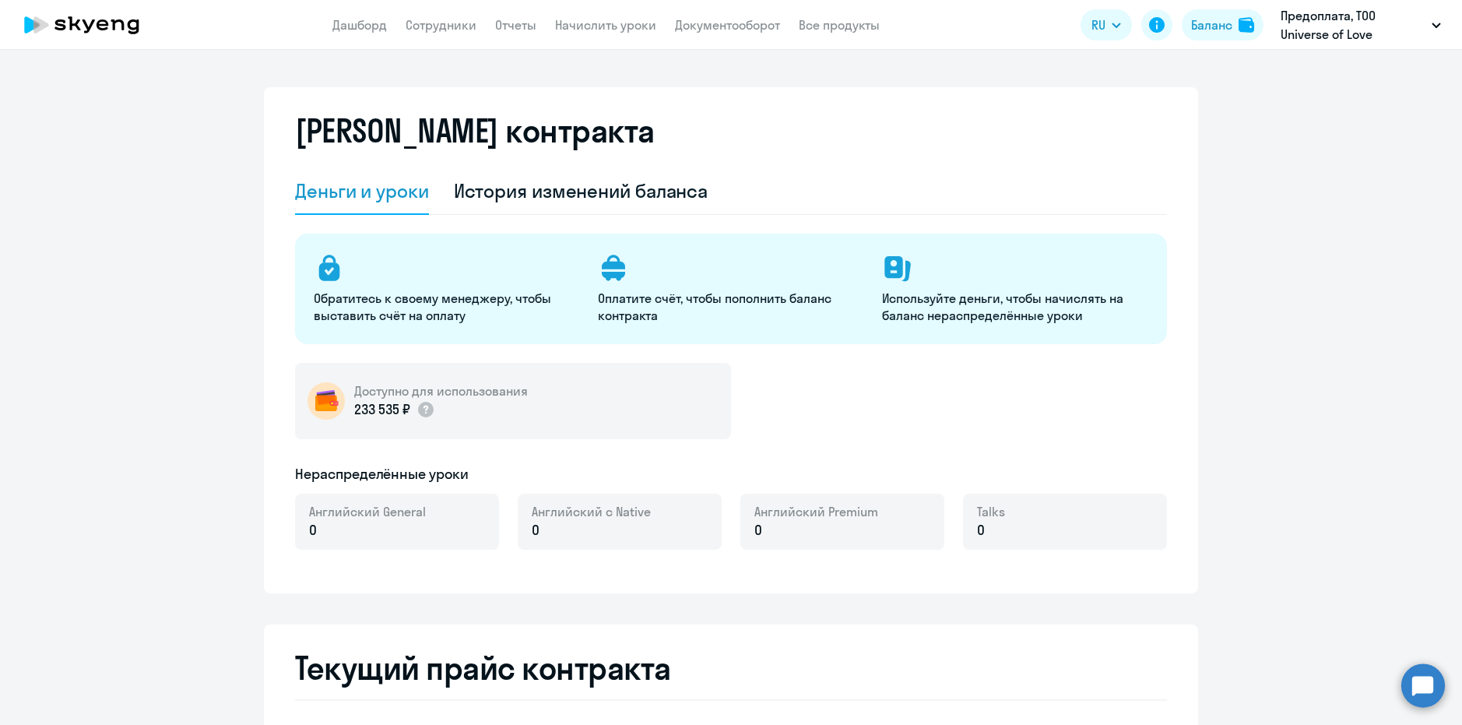
select select "english_adult_not_native_speaker"
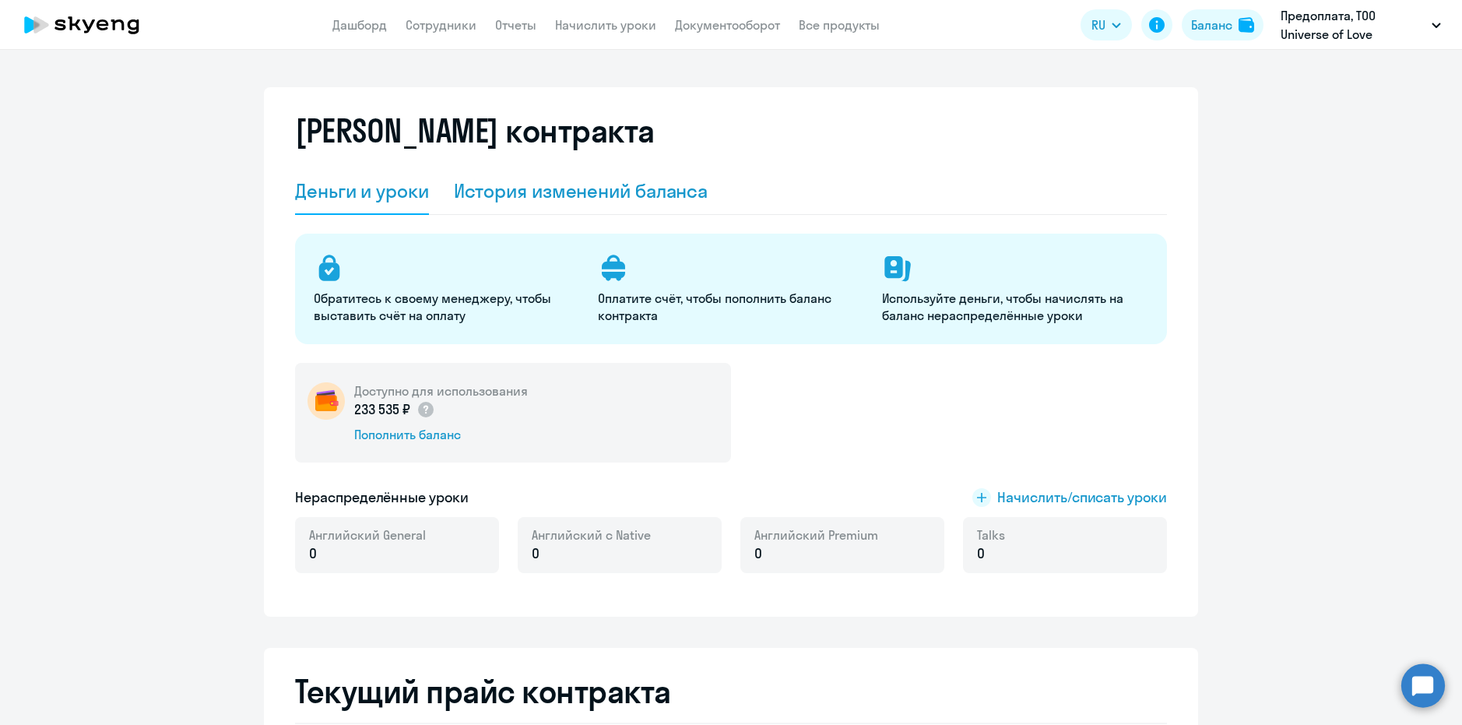
click at [636, 183] on div "История изменений баланса" at bounding box center [581, 190] width 255 height 25
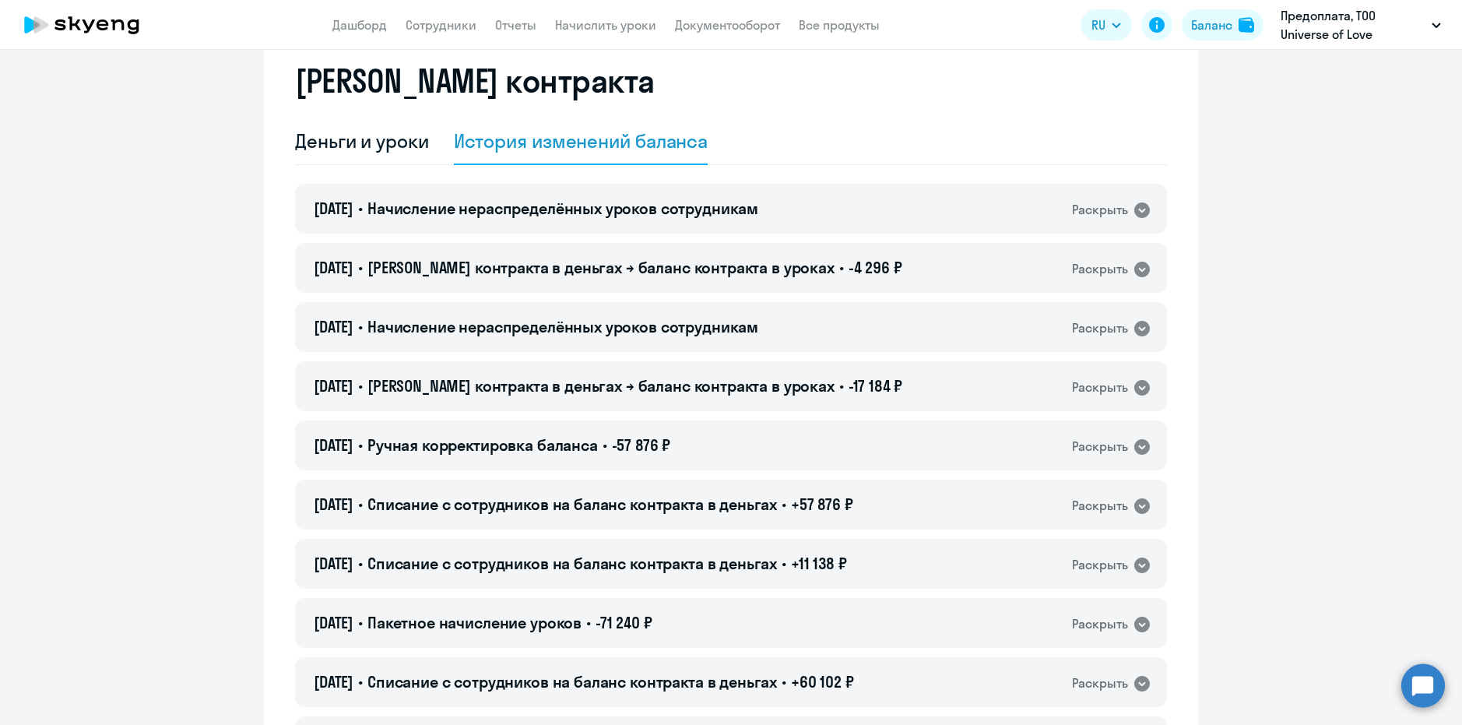
scroll to position [156, 0]
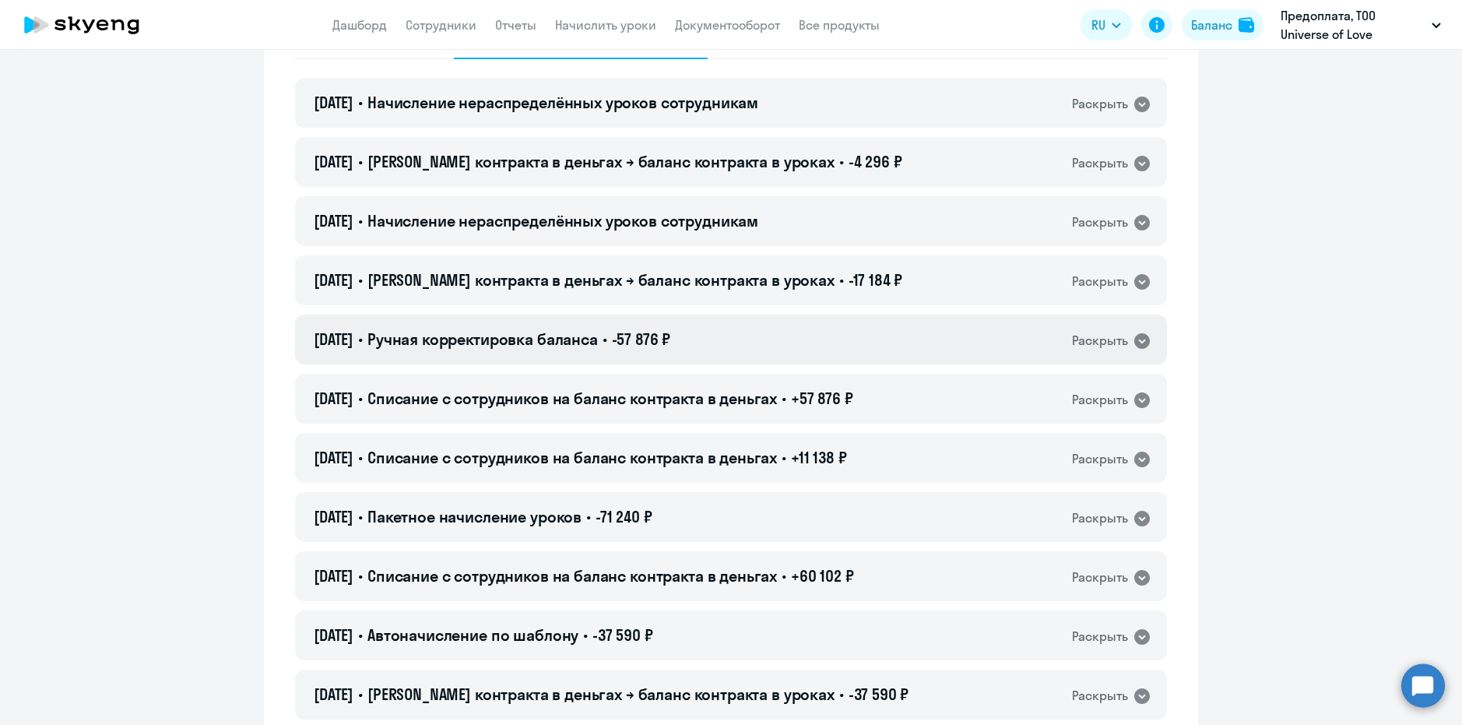
click at [1058, 342] on div "[DATE] • Ручная корректировка баланса • -57 876 ₽ Раскрыть" at bounding box center [731, 339] width 872 height 50
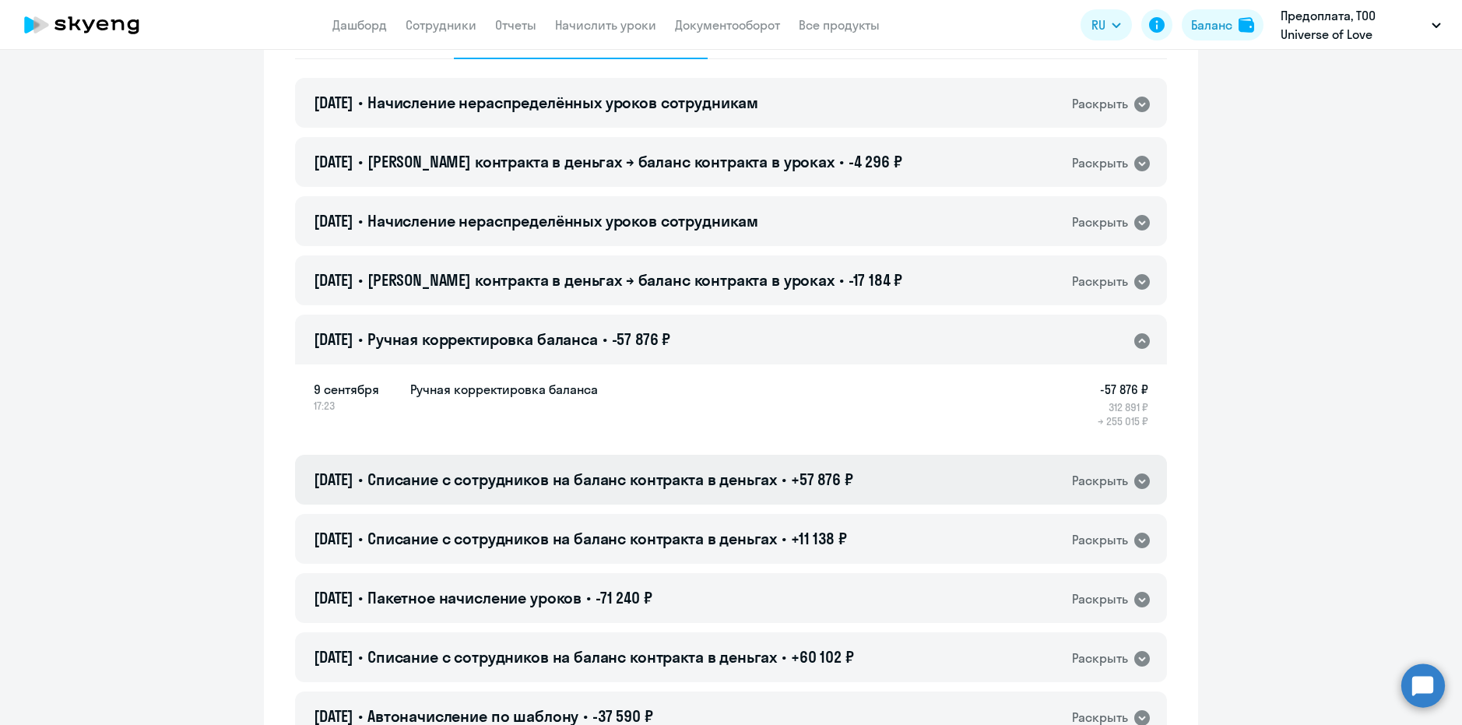
click at [1134, 475] on icon at bounding box center [1142, 481] width 16 height 16
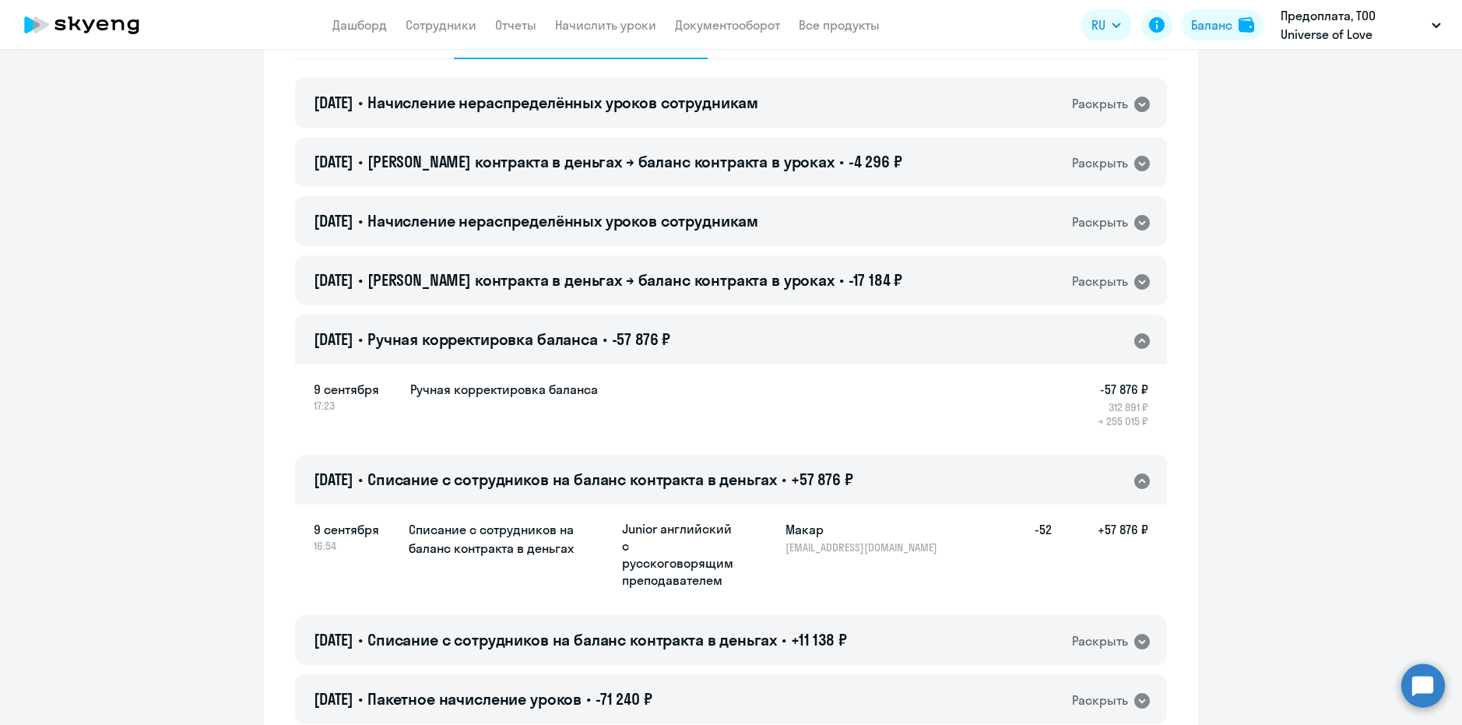
click at [1142, 341] on icon at bounding box center [1142, 341] width 16 height 16
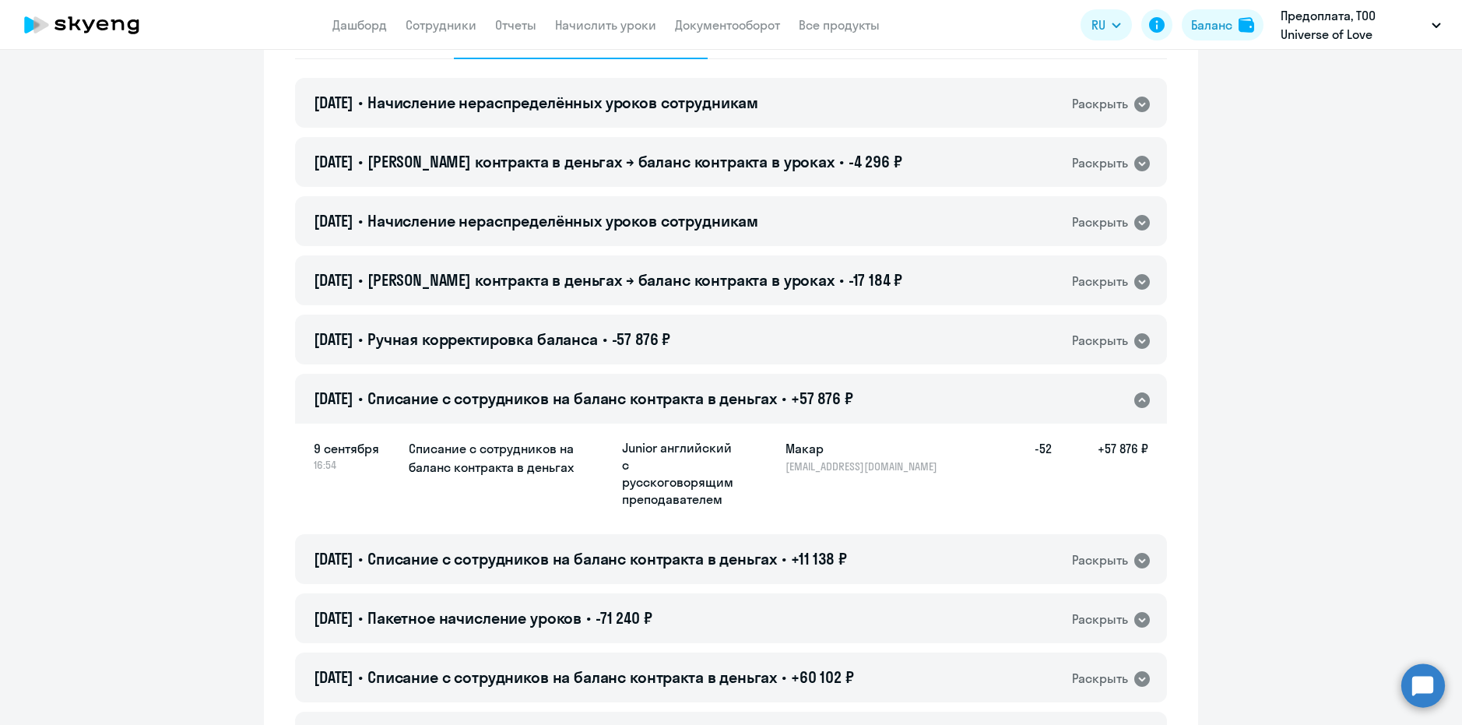
click at [1144, 396] on icon at bounding box center [1141, 400] width 19 height 19
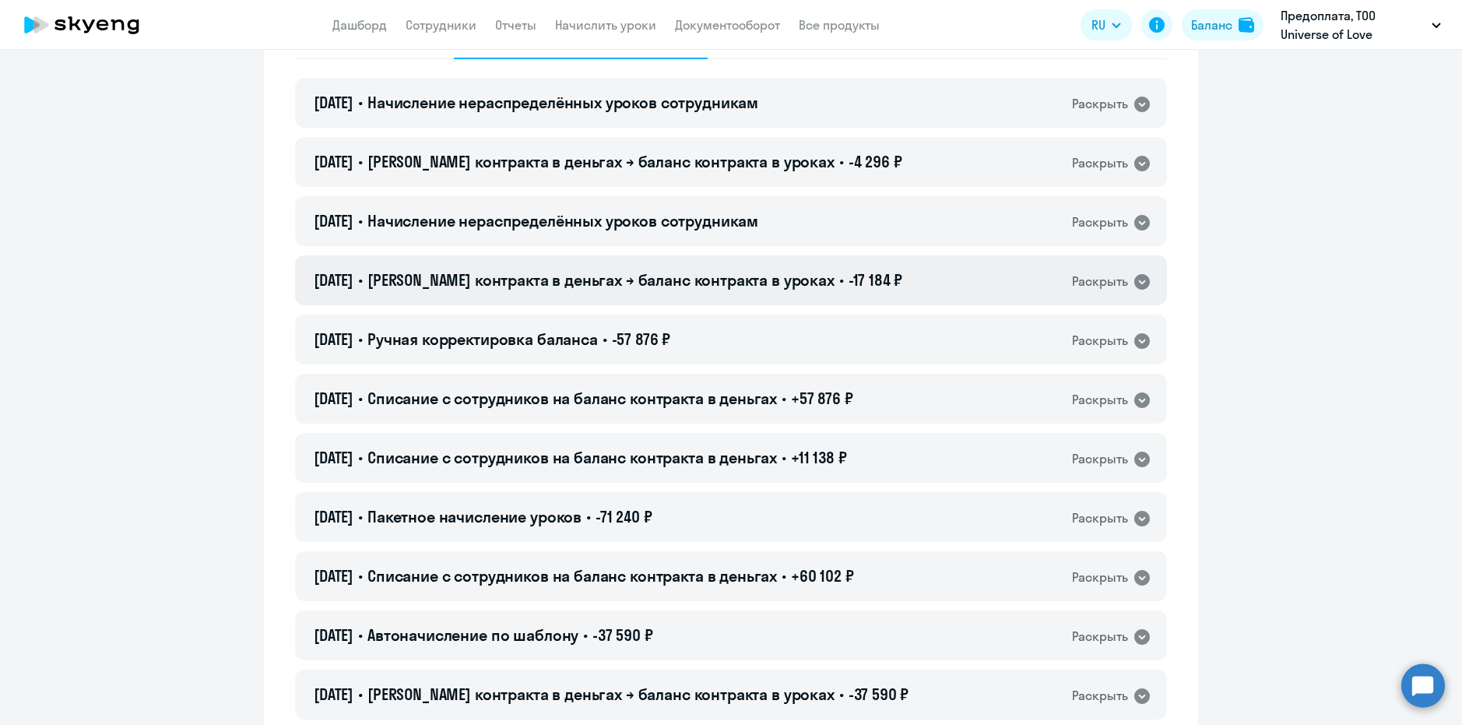
click at [995, 279] on div "[DATE] • Баланс контракта в деньгах → баланс контракта в уроках • -17 184 ₽ Рас…" at bounding box center [731, 280] width 872 height 50
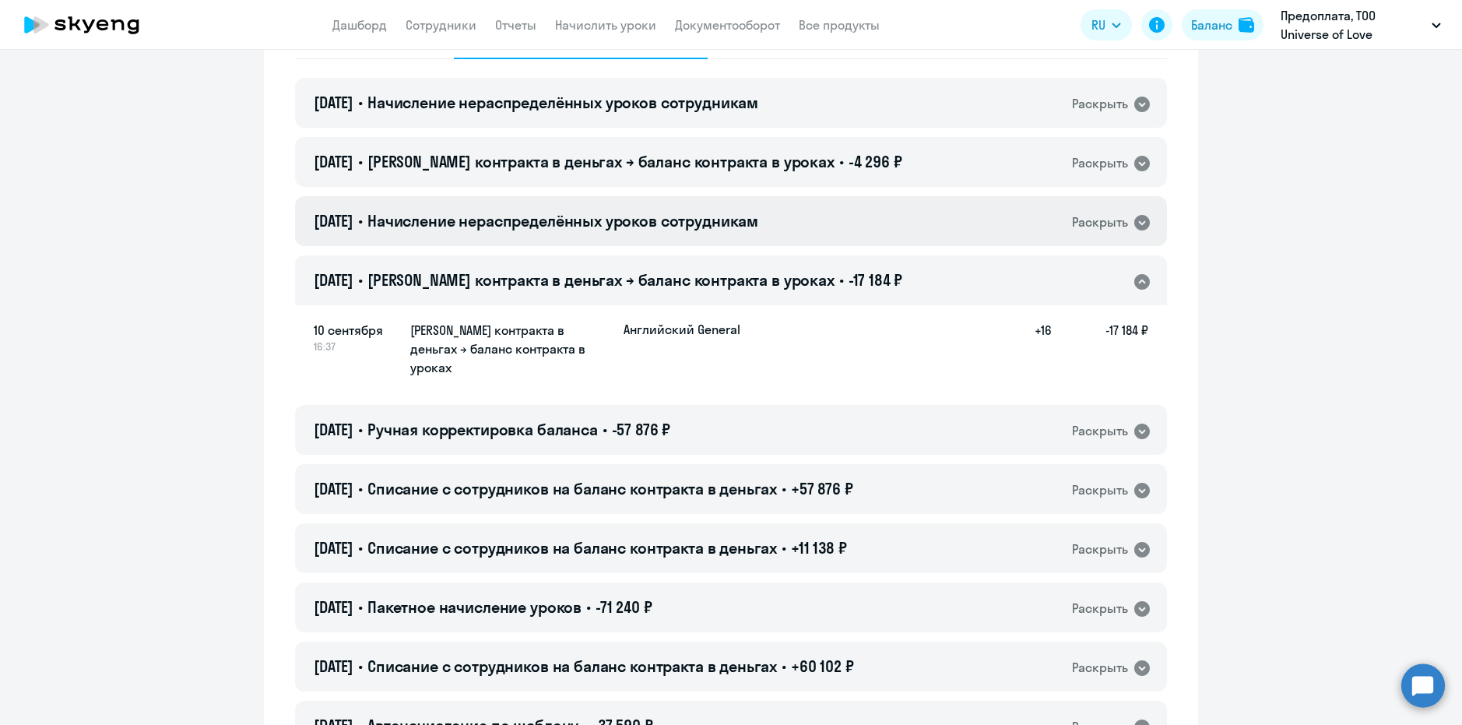
click at [1034, 223] on div "[DATE] • Начисление нераспределённых уроков сотрудникам Раскрыть" at bounding box center [731, 221] width 872 height 50
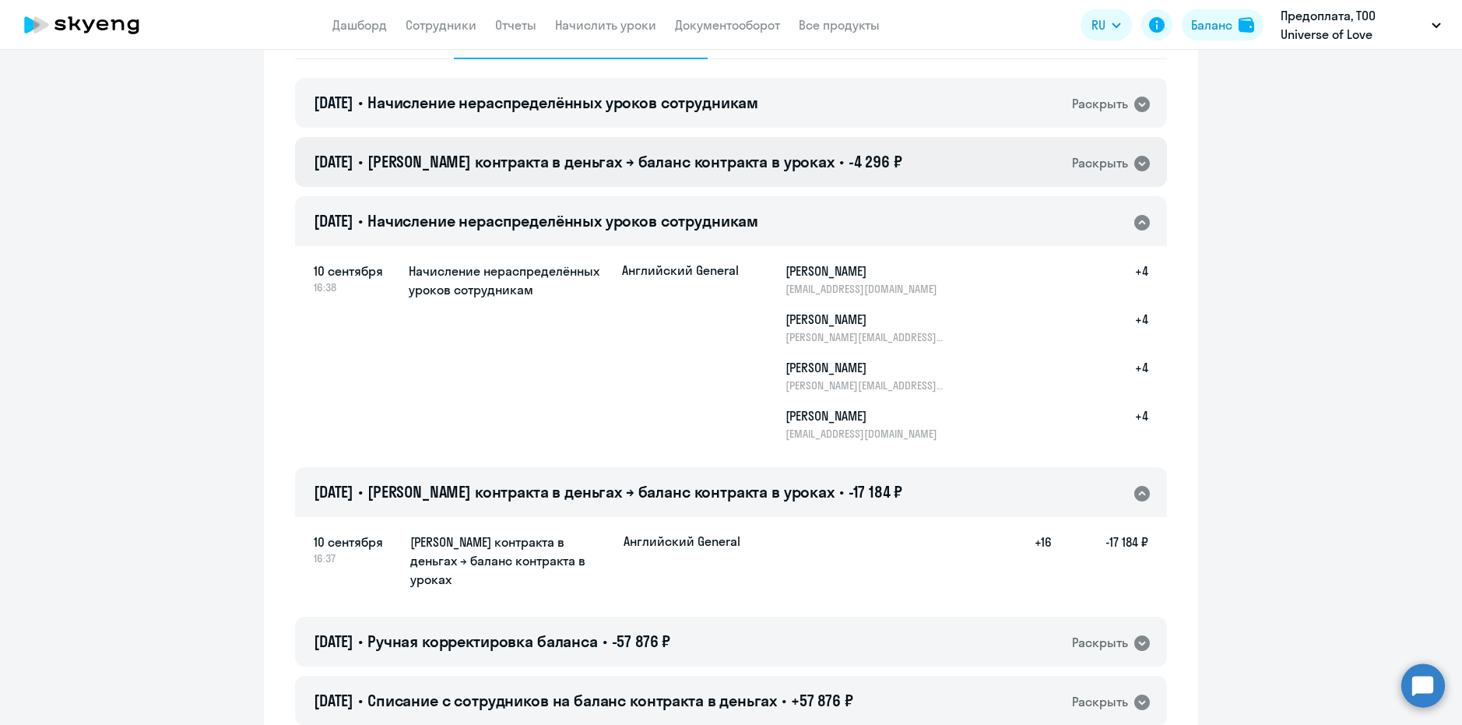
click at [1006, 147] on div "[DATE] • Баланс контракта в деньгах → баланс контракта в уроках • -4 296 ₽ Раск…" at bounding box center [731, 162] width 872 height 50
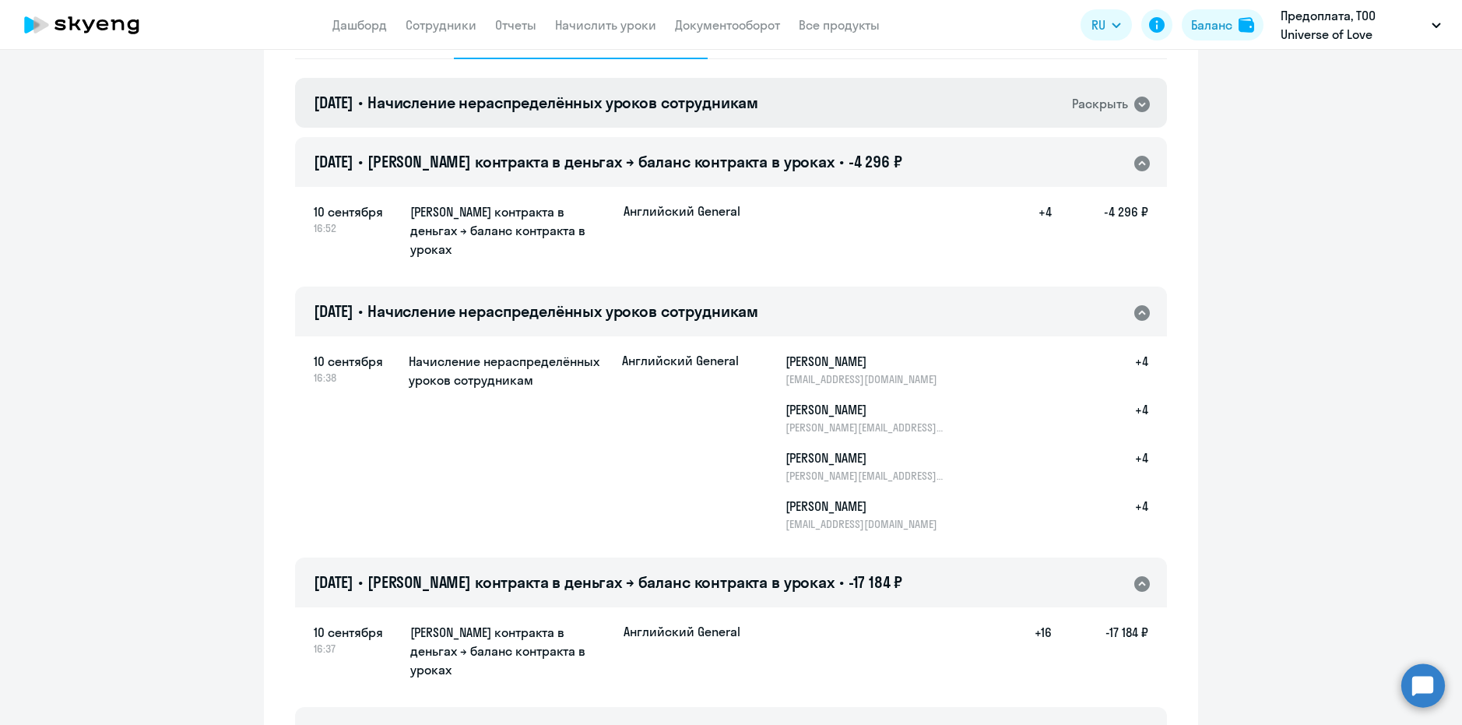
click at [995, 91] on div "[DATE] • Начисление нераспределённых уроков сотрудникам Раскрыть" at bounding box center [731, 103] width 872 height 50
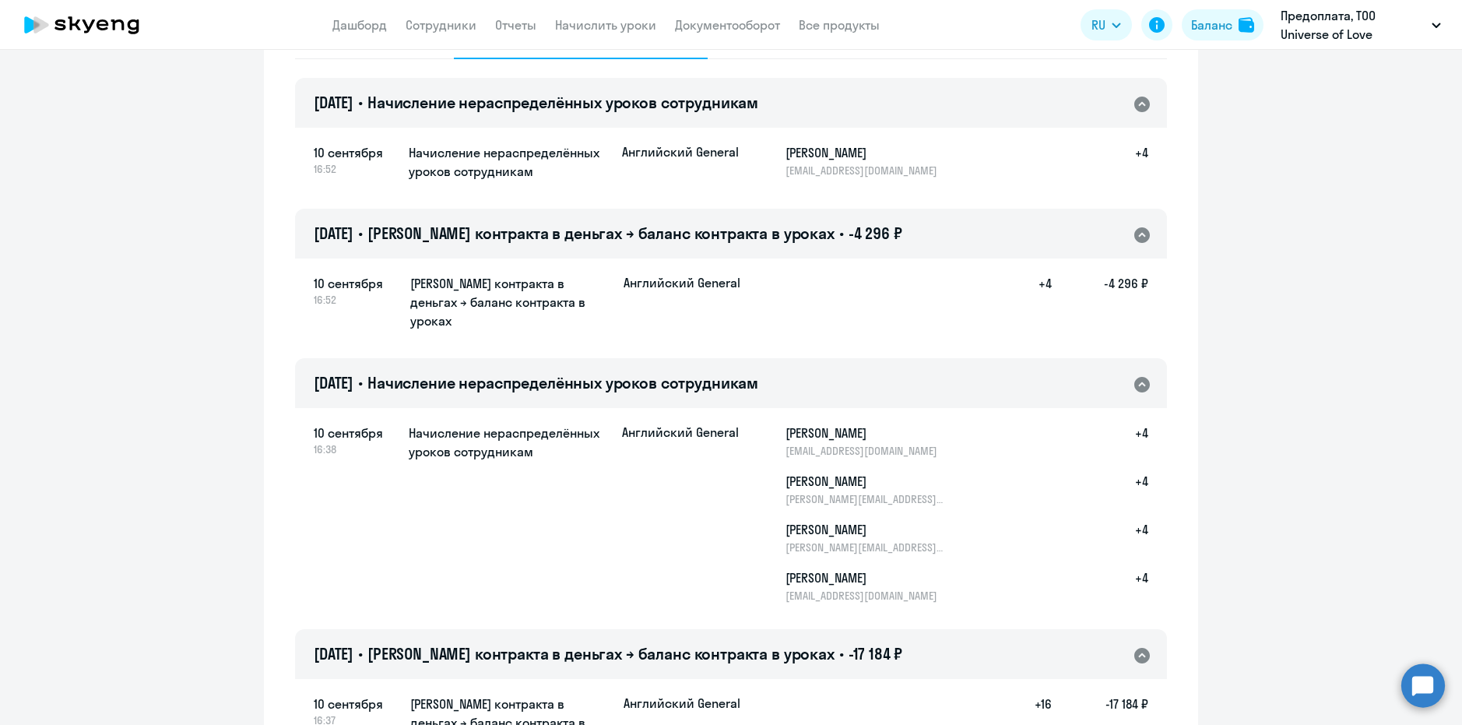
drag, startPoint x: 956, startPoint y: 21, endPoint x: 1375, endPoint y: 344, distance: 529.5
click at [427, 24] on link "Сотрудники" at bounding box center [441, 25] width 71 height 16
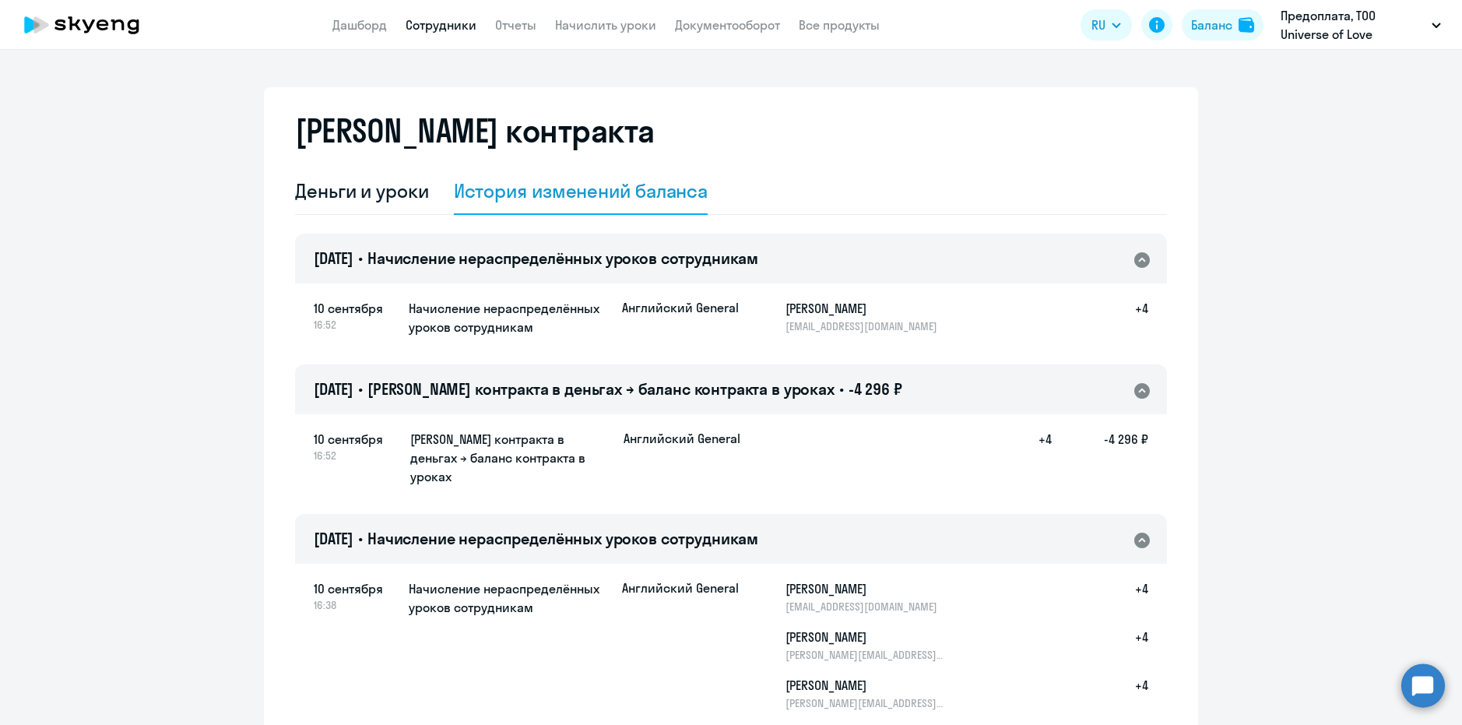
select select "30"
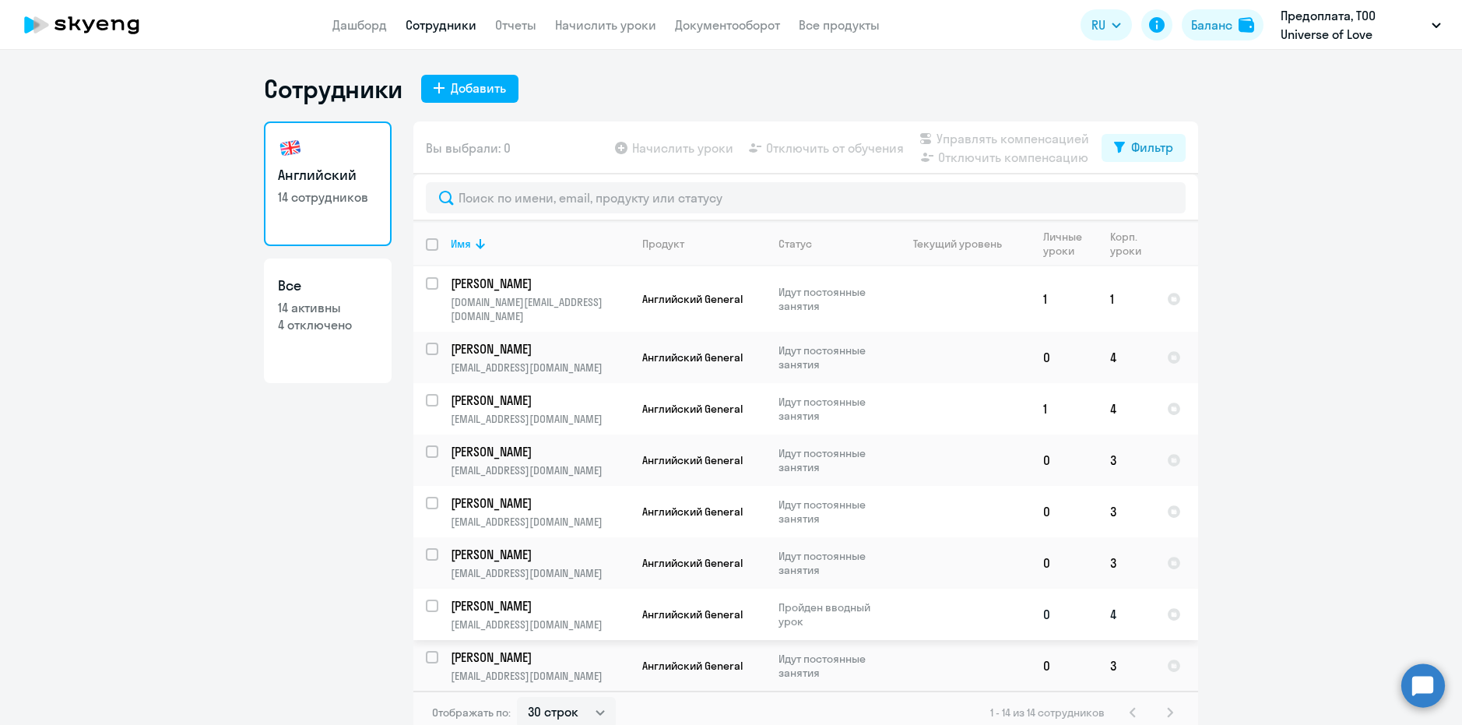
click at [932, 611] on td at bounding box center [958, 613] width 145 height 51
select select "english"
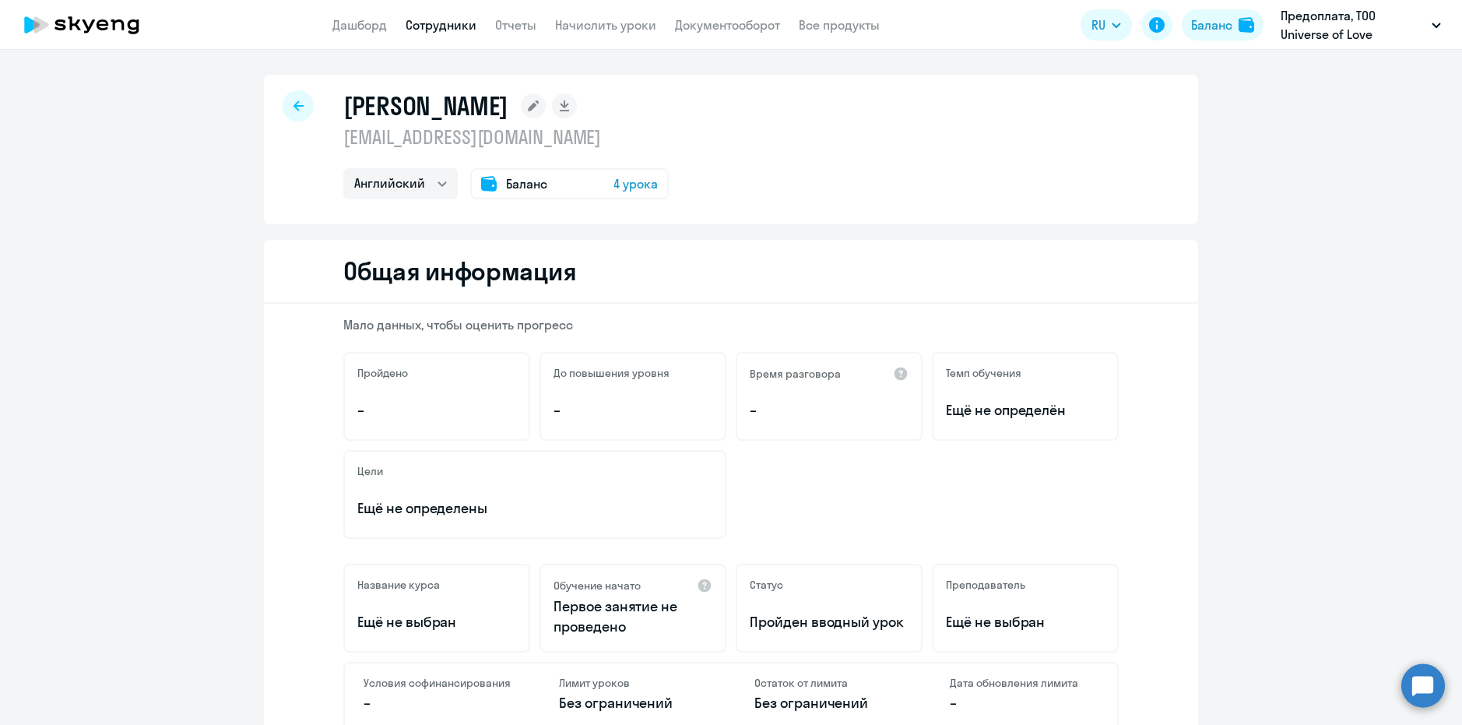
click at [294, 122] on div "[PERSON_NAME] [EMAIL_ADDRESS][DOMAIN_NAME] Английский Баланс 4 урока" at bounding box center [731, 149] width 934 height 149
click at [294, 103] on icon at bounding box center [298, 105] width 10 height 11
select select "30"
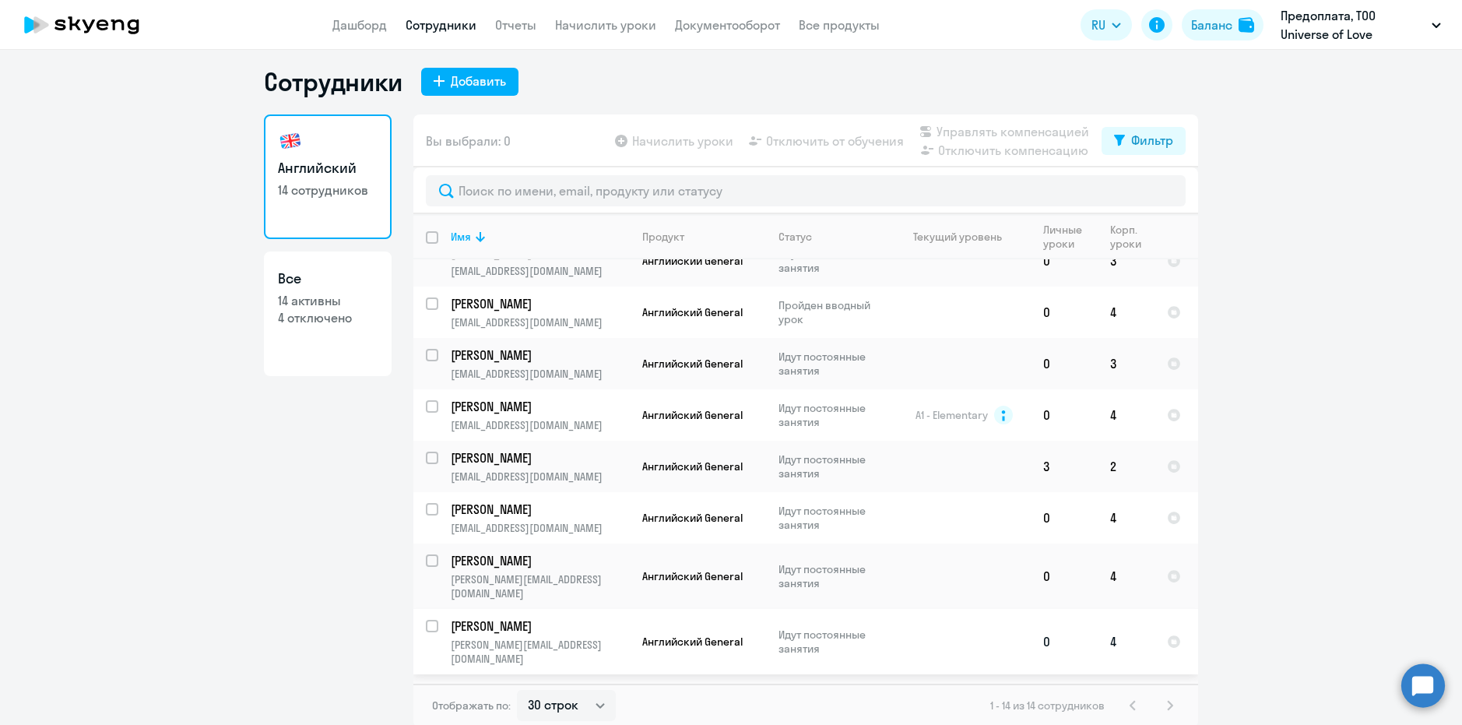
scroll to position [9, 0]
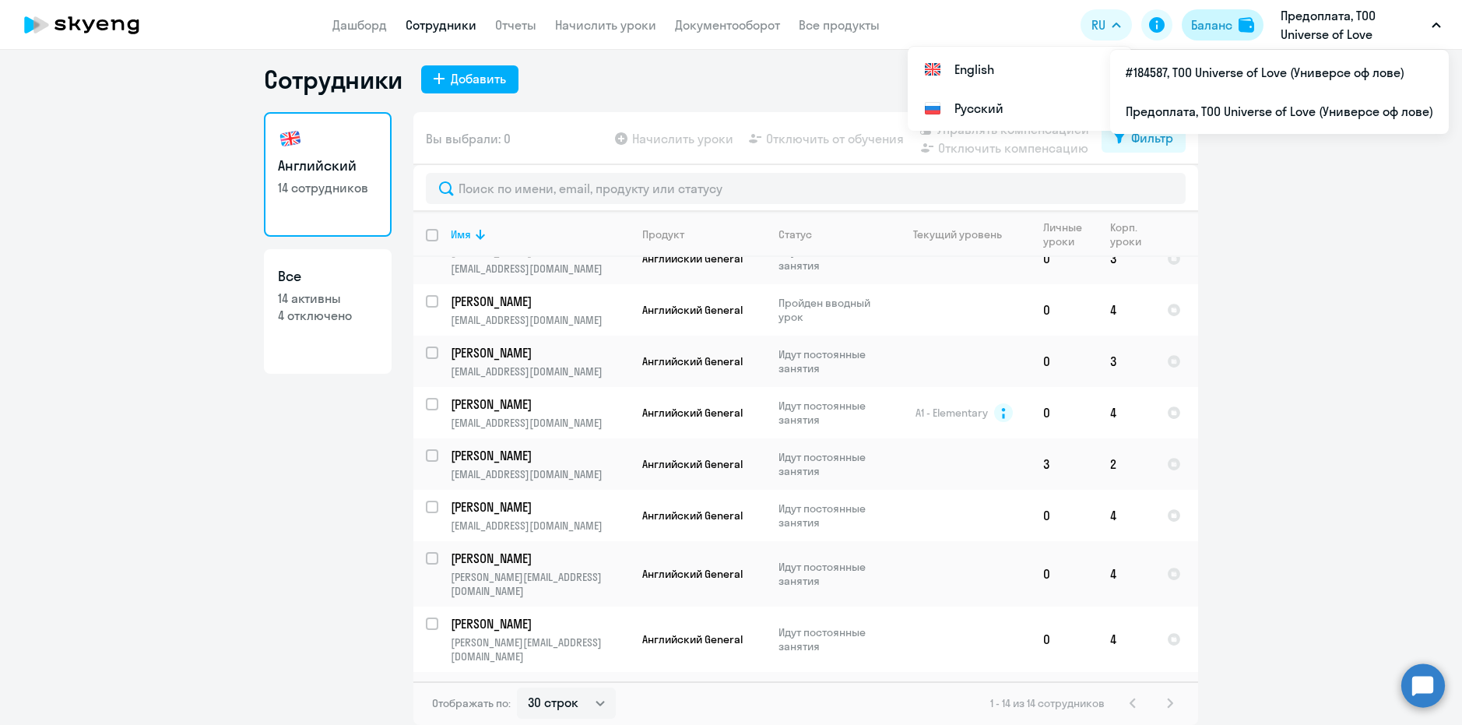
click at [1226, 22] on div "Баланс" at bounding box center [1211, 25] width 41 height 19
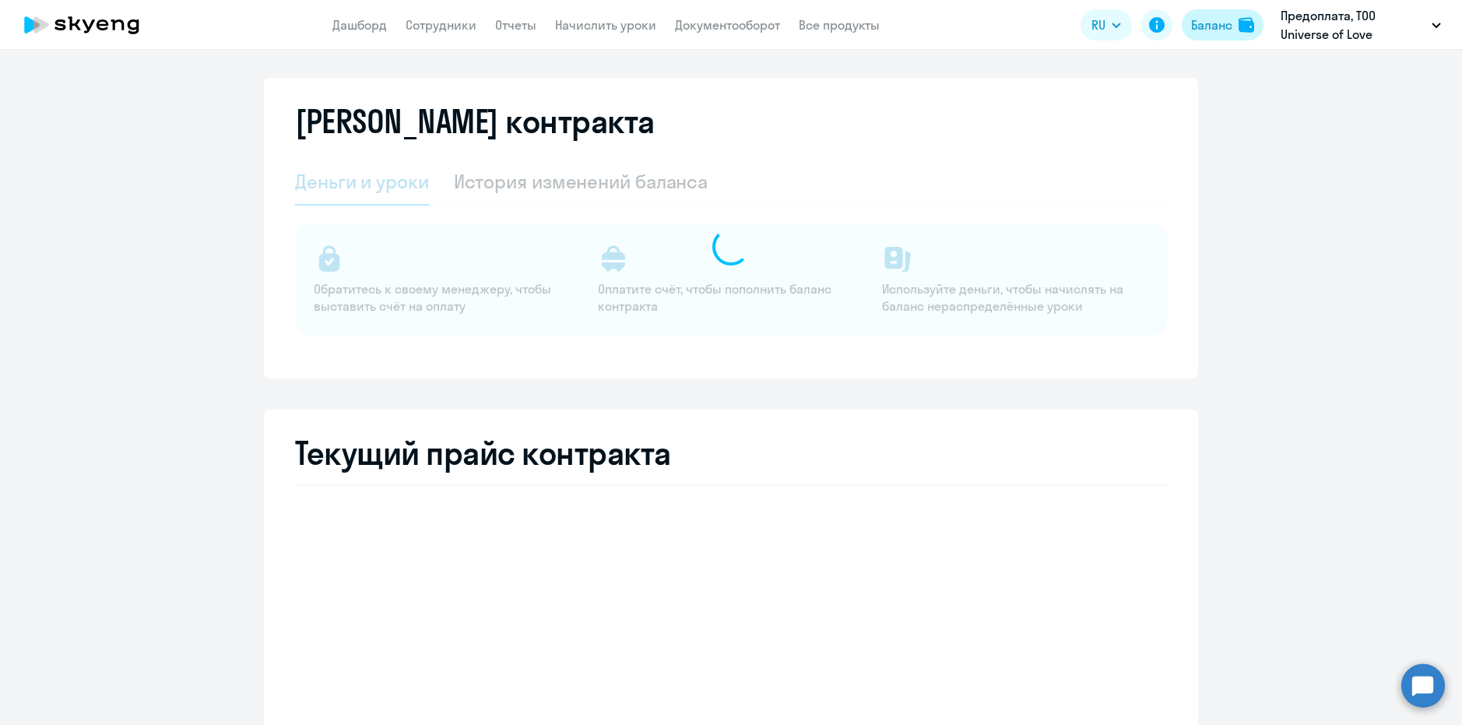
select select "english_adult_not_native_speaker"
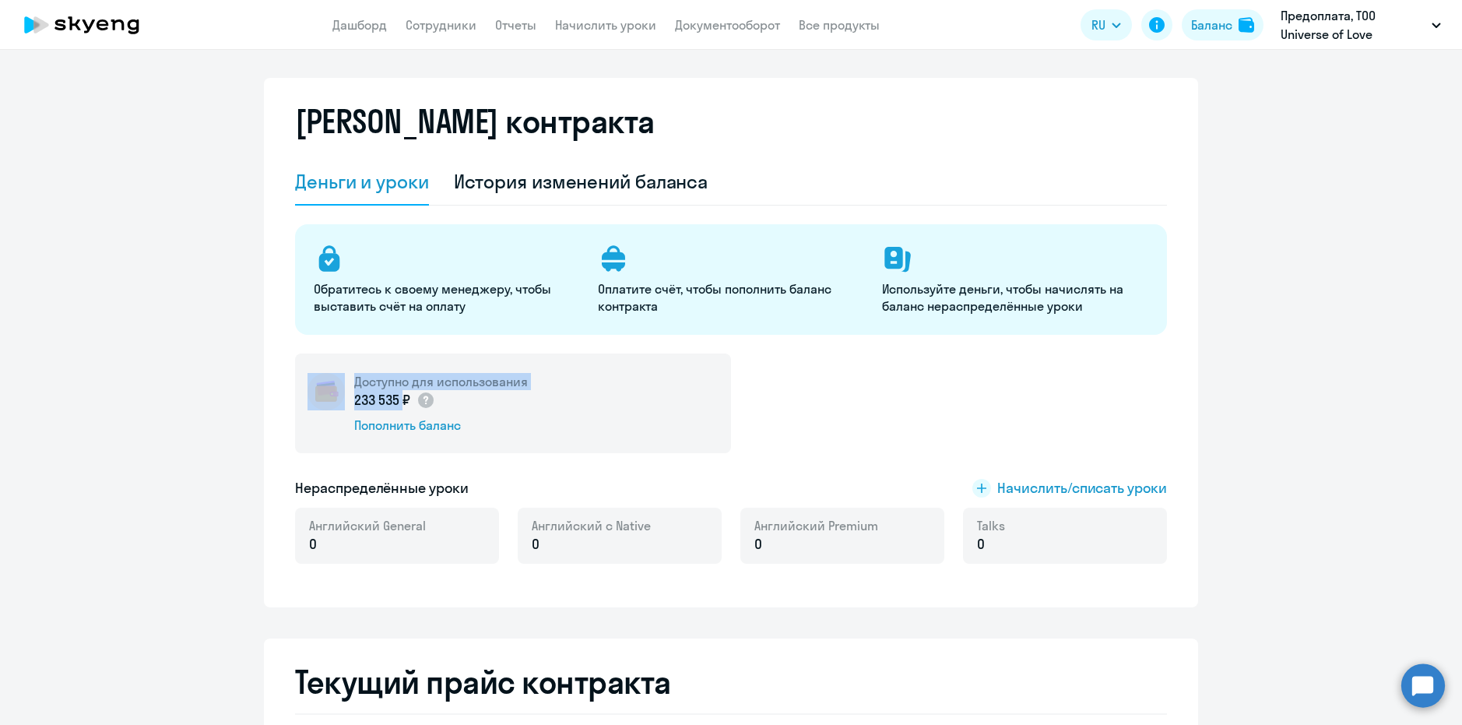
drag, startPoint x: 343, startPoint y: 402, endPoint x: 394, endPoint y: 402, distance: 50.6
click at [394, 402] on div "Доступно для использования 233 535 ₽ Пополнить баланс" at bounding box center [513, 403] width 436 height 100
click at [395, 402] on p "233 535 ₽" at bounding box center [394, 400] width 81 height 20
click at [402, 402] on p "233 535 ₽" at bounding box center [394, 400] width 81 height 20
drag, startPoint x: 402, startPoint y: 402, endPoint x: 349, endPoint y: 409, distance: 53.4
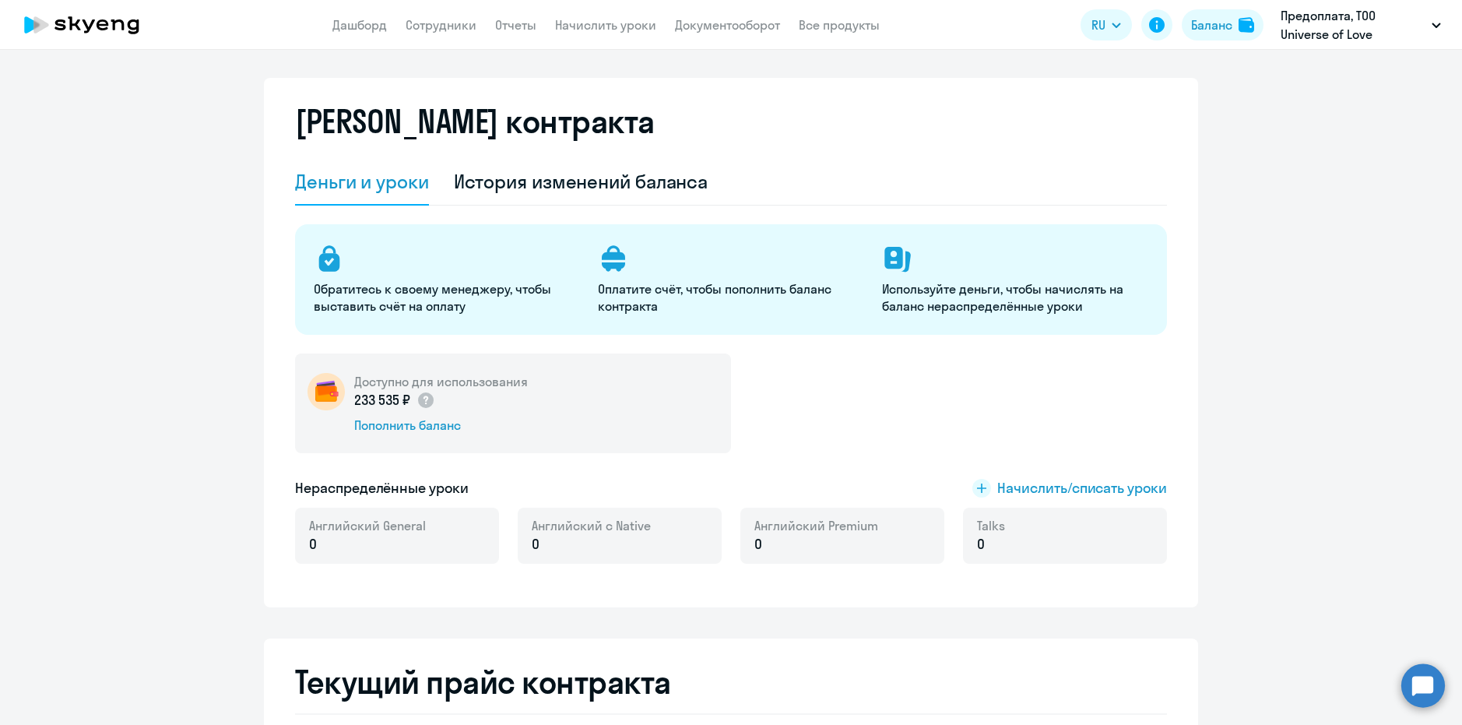
click at [354, 409] on p "233 535 ₽" at bounding box center [394, 400] width 81 height 20
copy p "233 535 ₽"
